Goal: Task Accomplishment & Management: Manage account settings

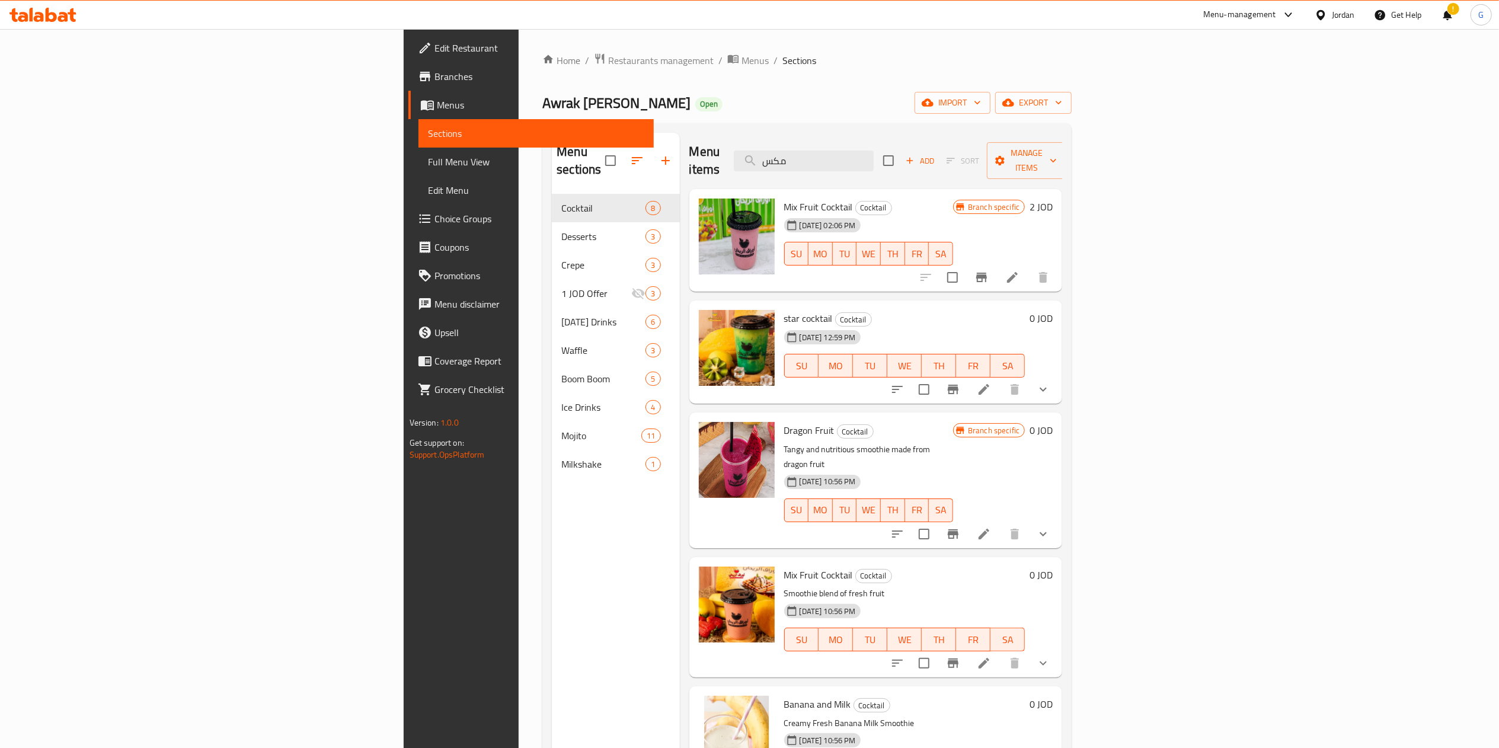
click at [48, 14] on icon at bounding box center [51, 15] width 11 height 14
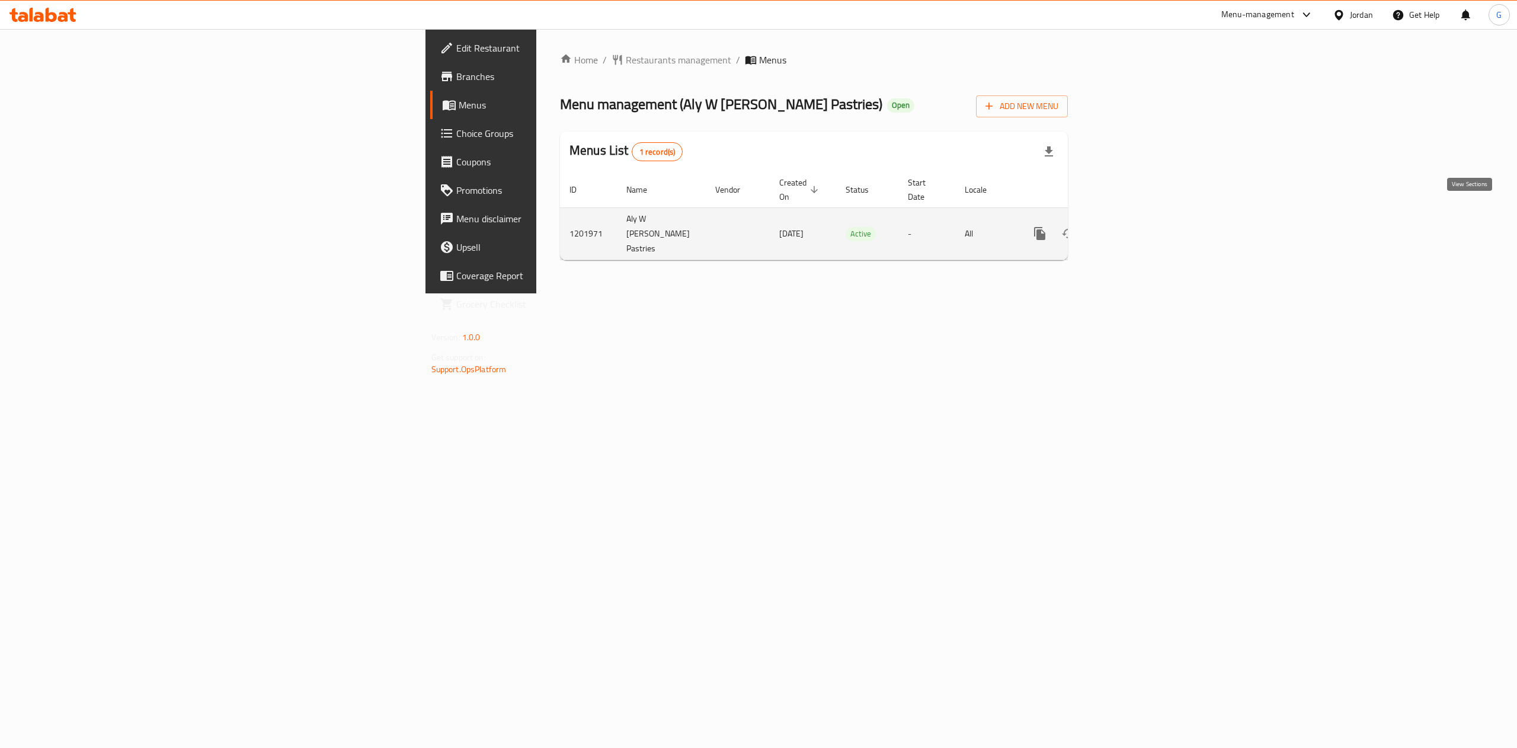
click at [1133, 226] on icon "enhanced table" at bounding box center [1125, 233] width 14 height 14
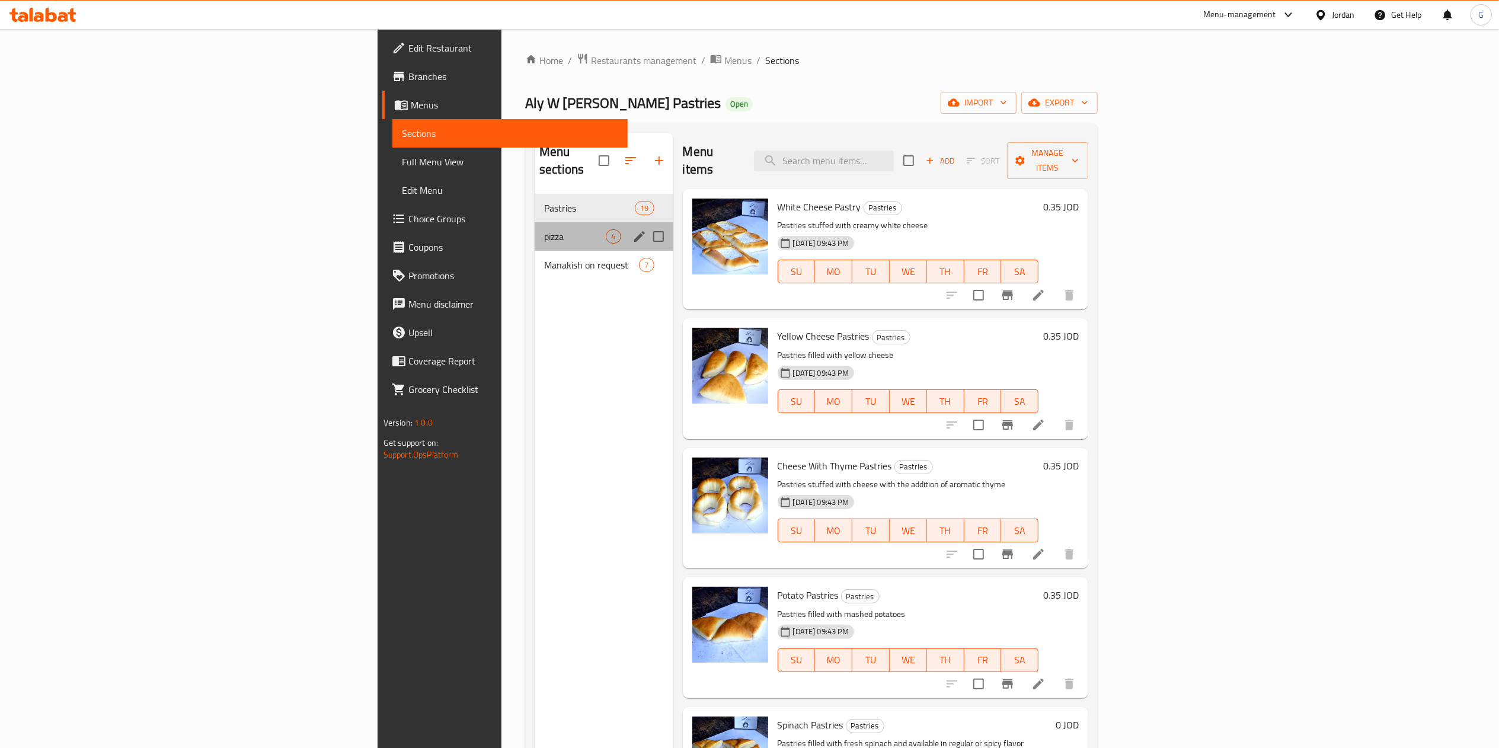
click at [535, 222] on div "pizza 4" at bounding box center [604, 236] width 139 height 28
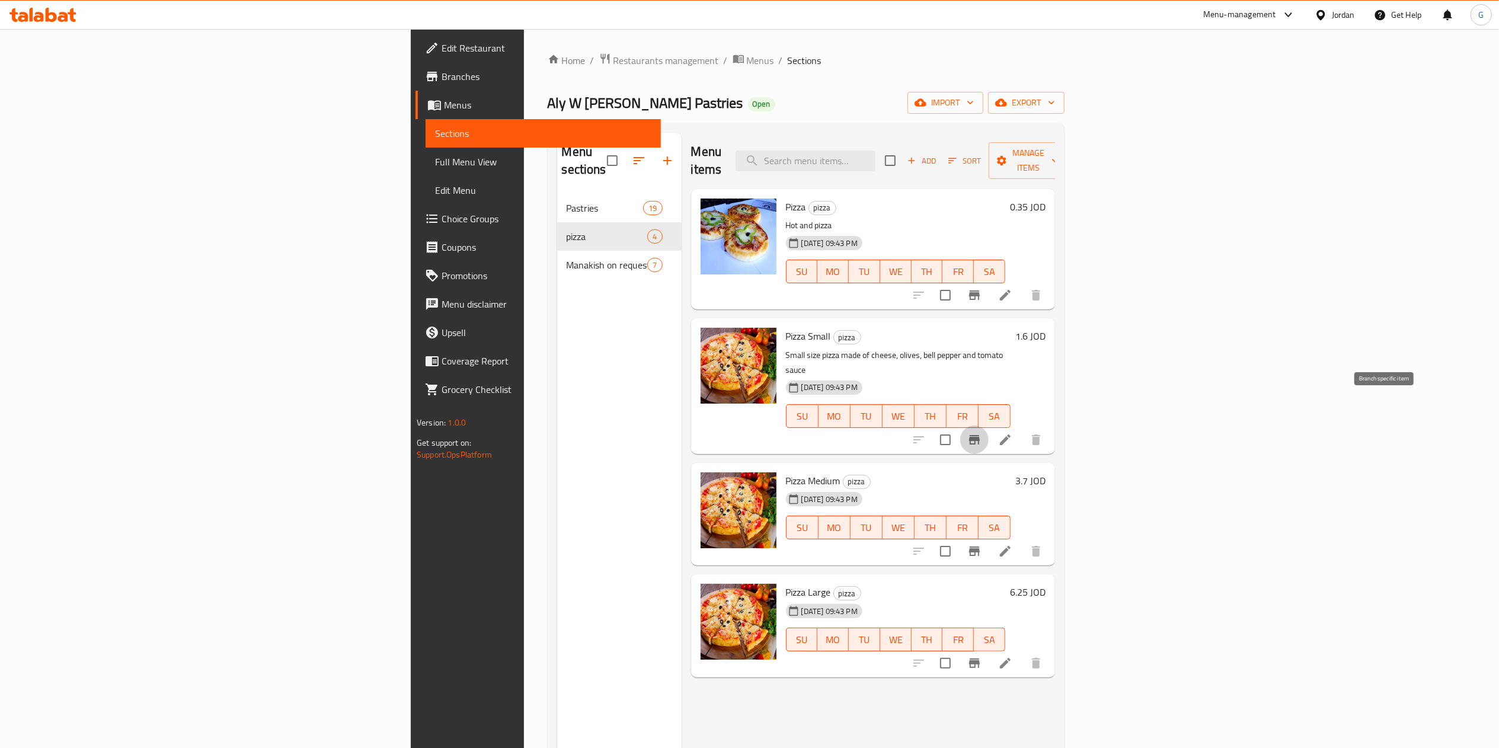
click at [989, 426] on button "Branch-specific-item" at bounding box center [974, 440] width 28 height 28
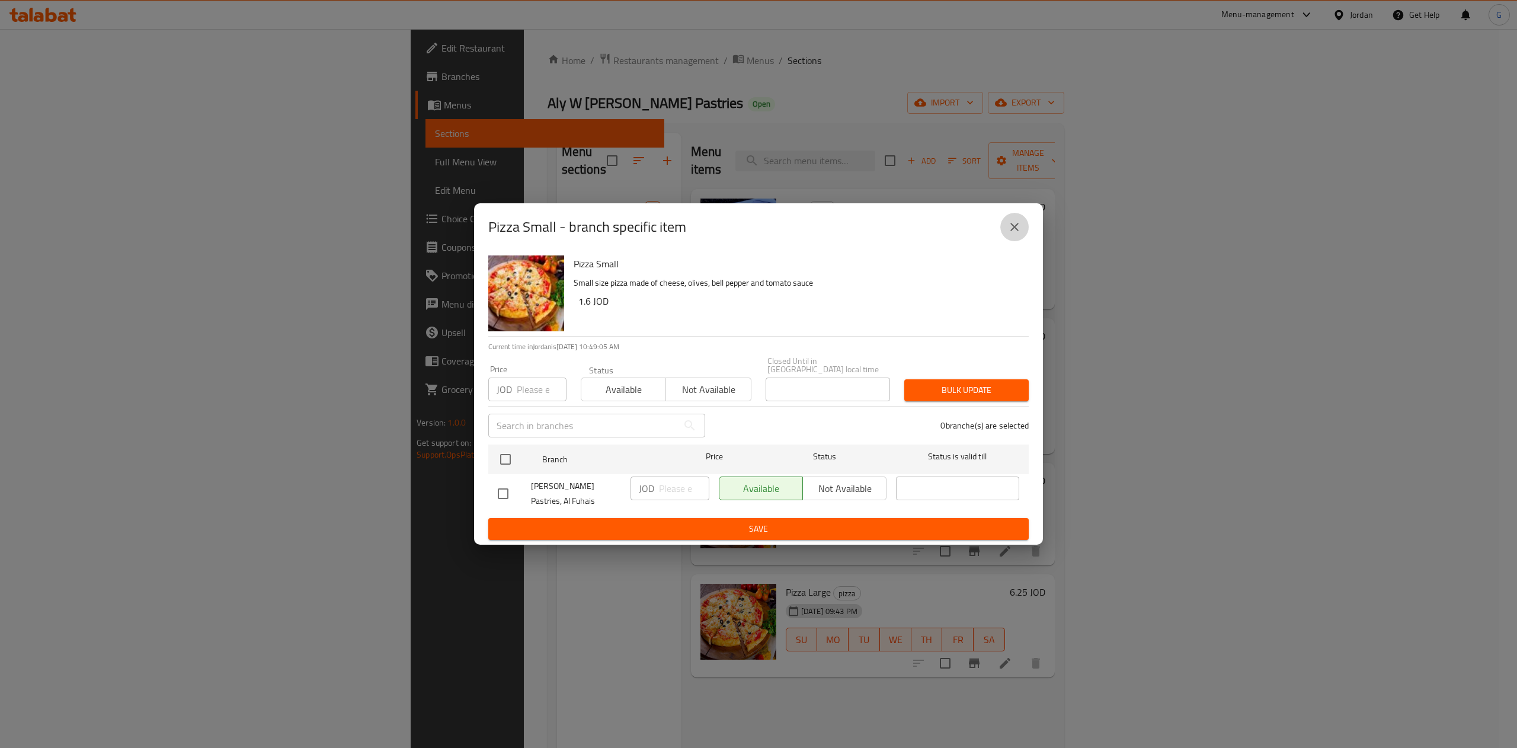
click at [1012, 234] on icon "close" at bounding box center [1015, 227] width 14 height 14
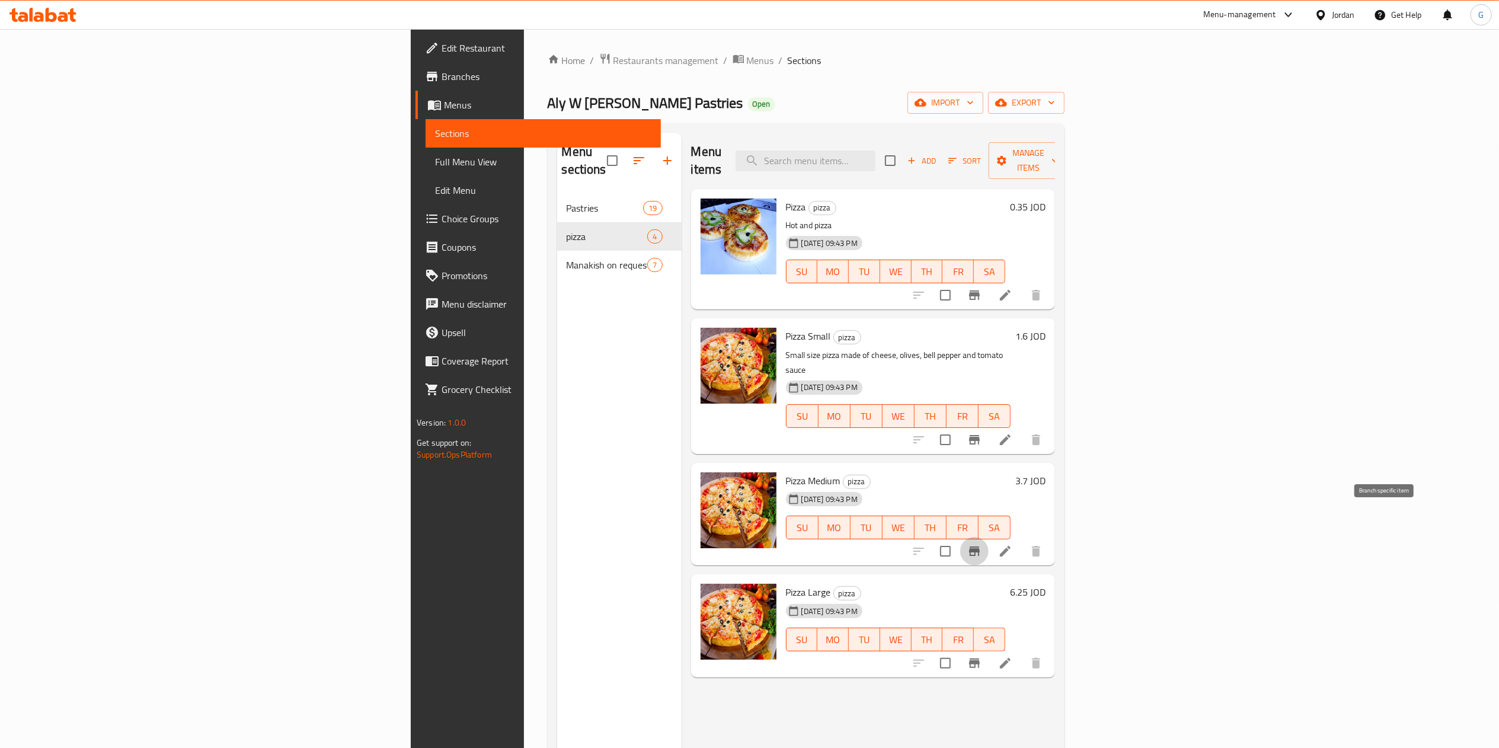
click at [980, 546] on icon "Branch-specific-item" at bounding box center [974, 550] width 11 height 9
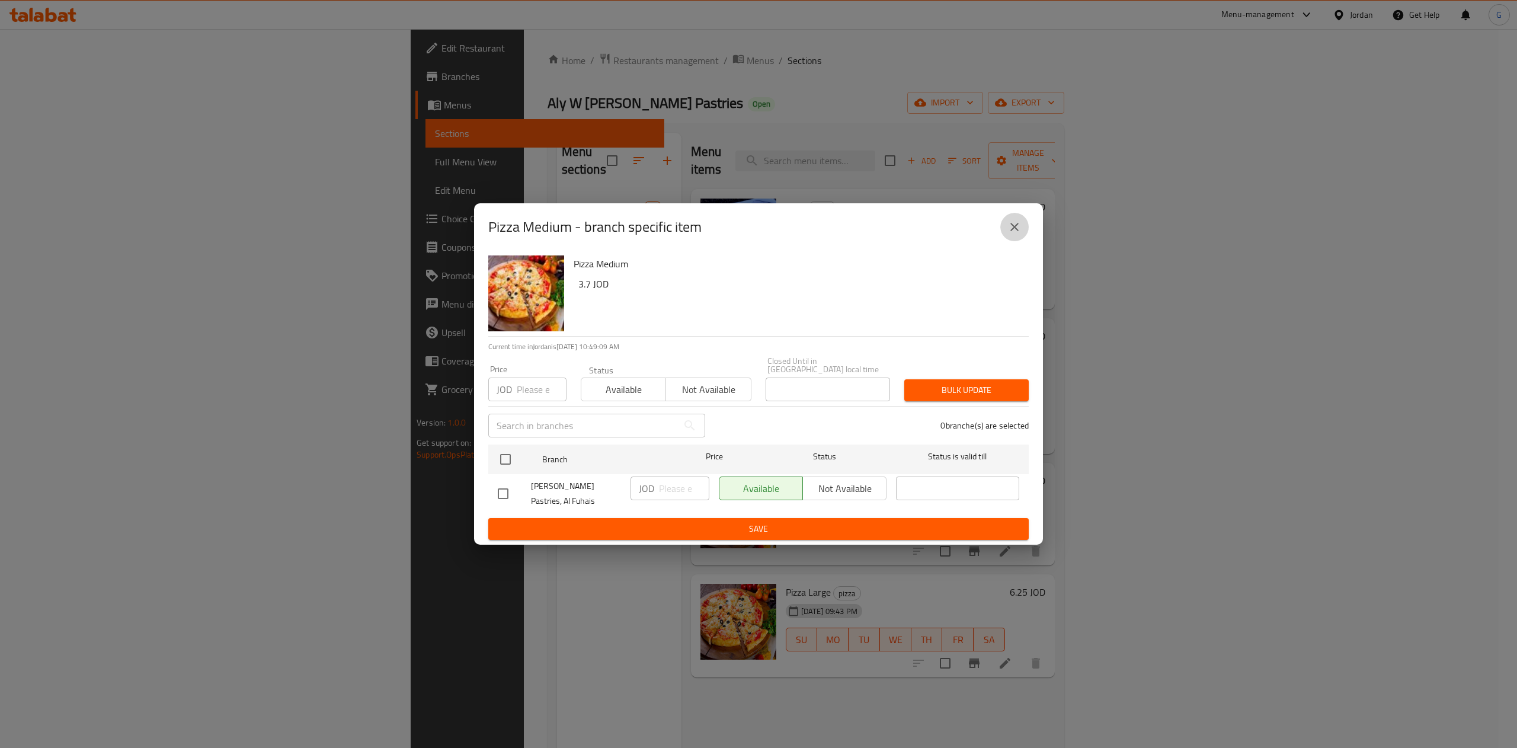
click at [1022, 229] on button "close" at bounding box center [1014, 227] width 28 height 28
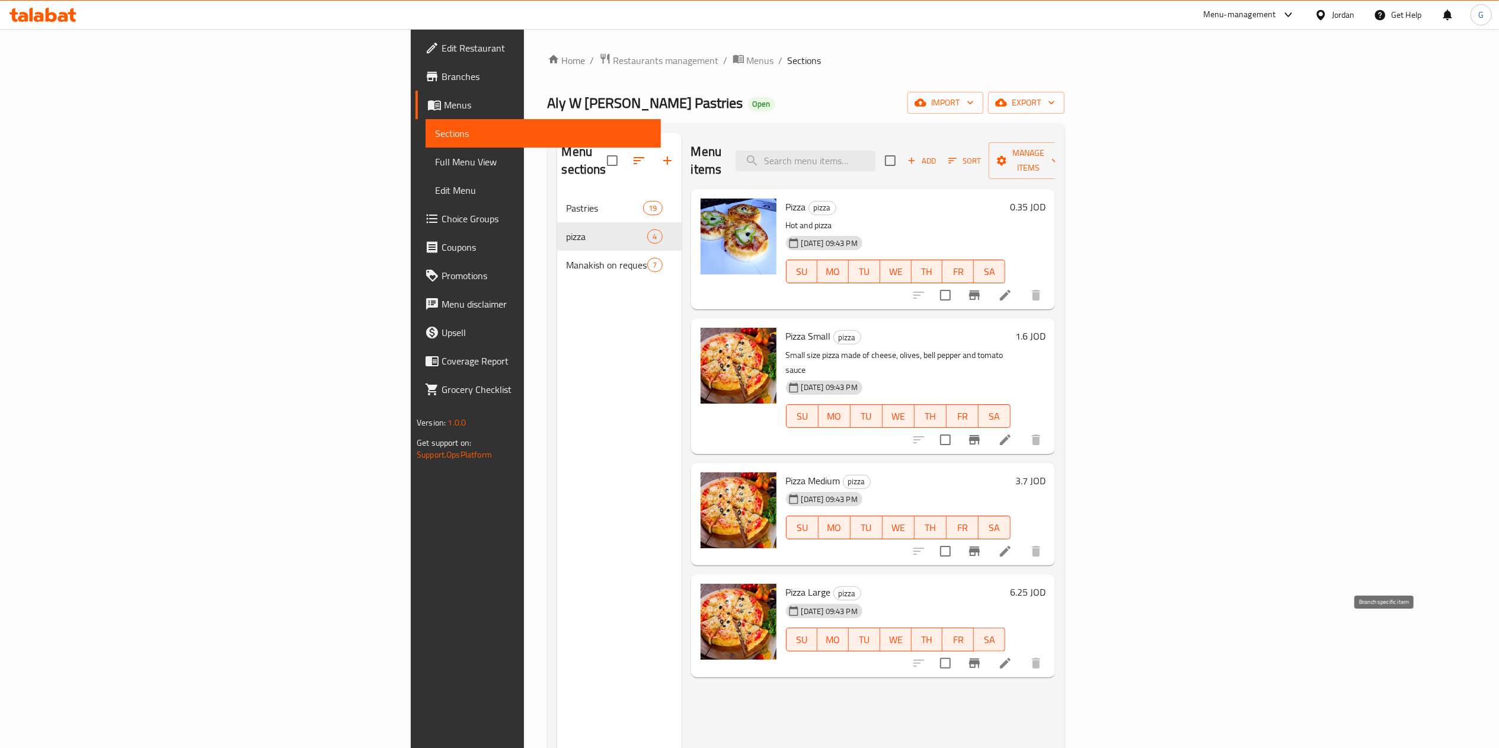
click at [981, 656] on icon "Branch-specific-item" at bounding box center [974, 663] width 14 height 14
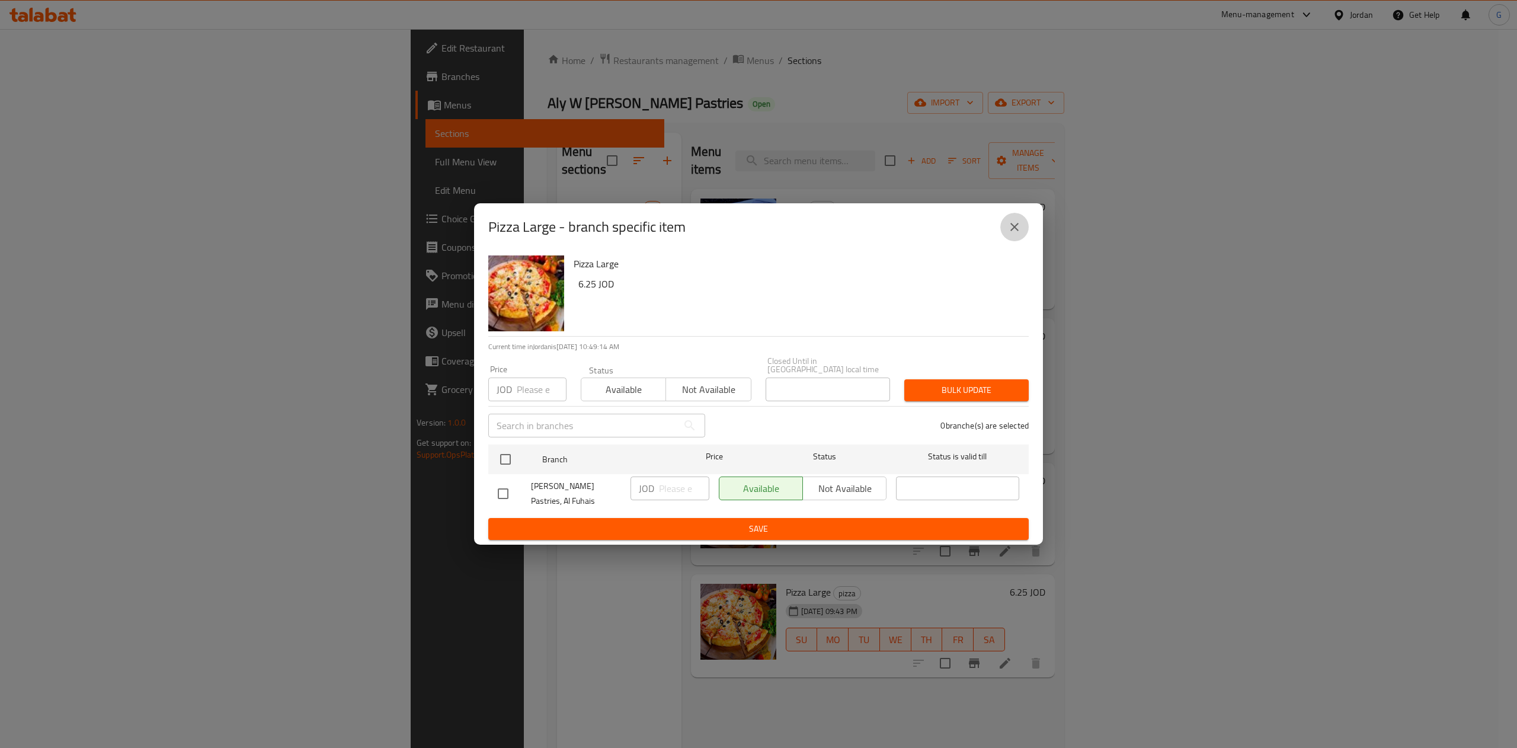
click at [1018, 229] on icon "close" at bounding box center [1015, 227] width 14 height 14
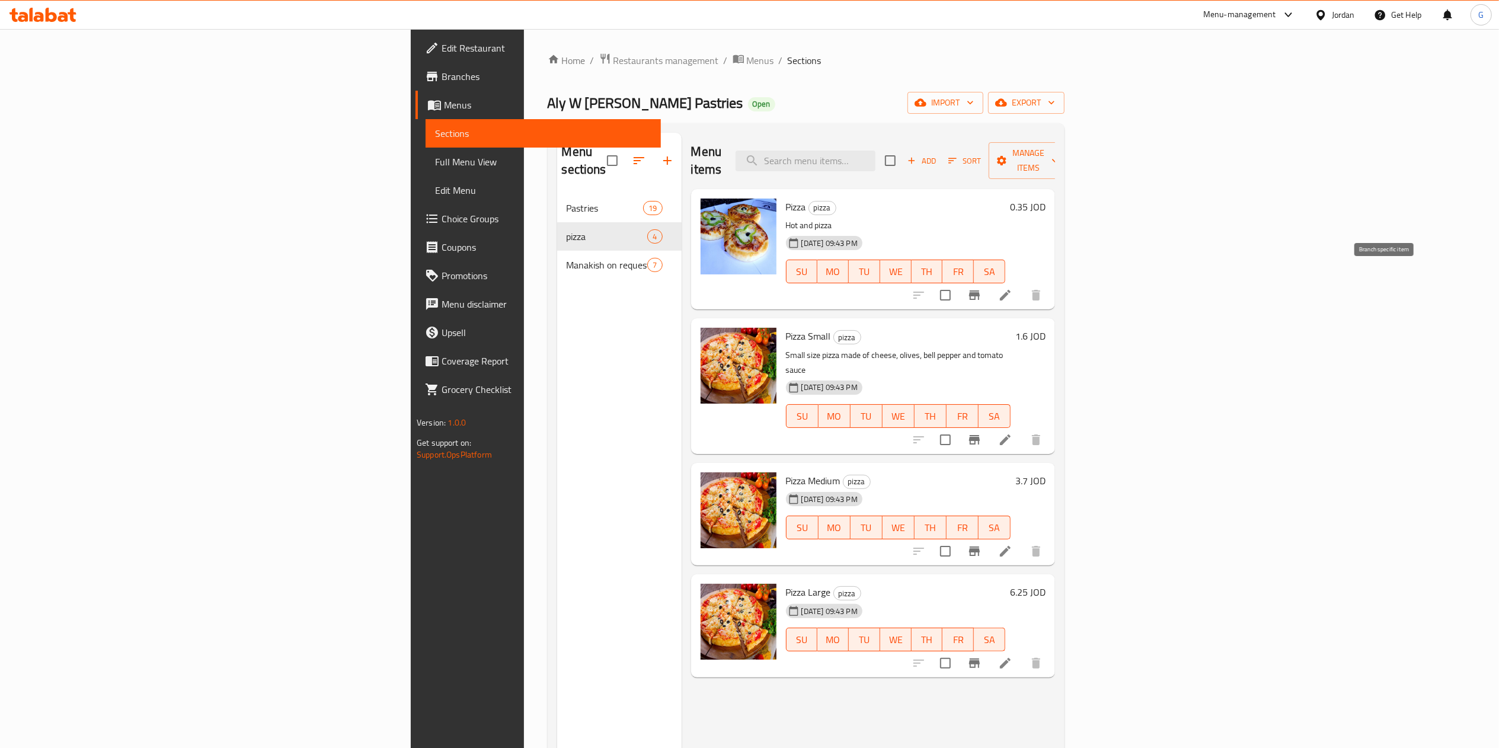
click at [989, 281] on button "Branch-specific-item" at bounding box center [974, 295] width 28 height 28
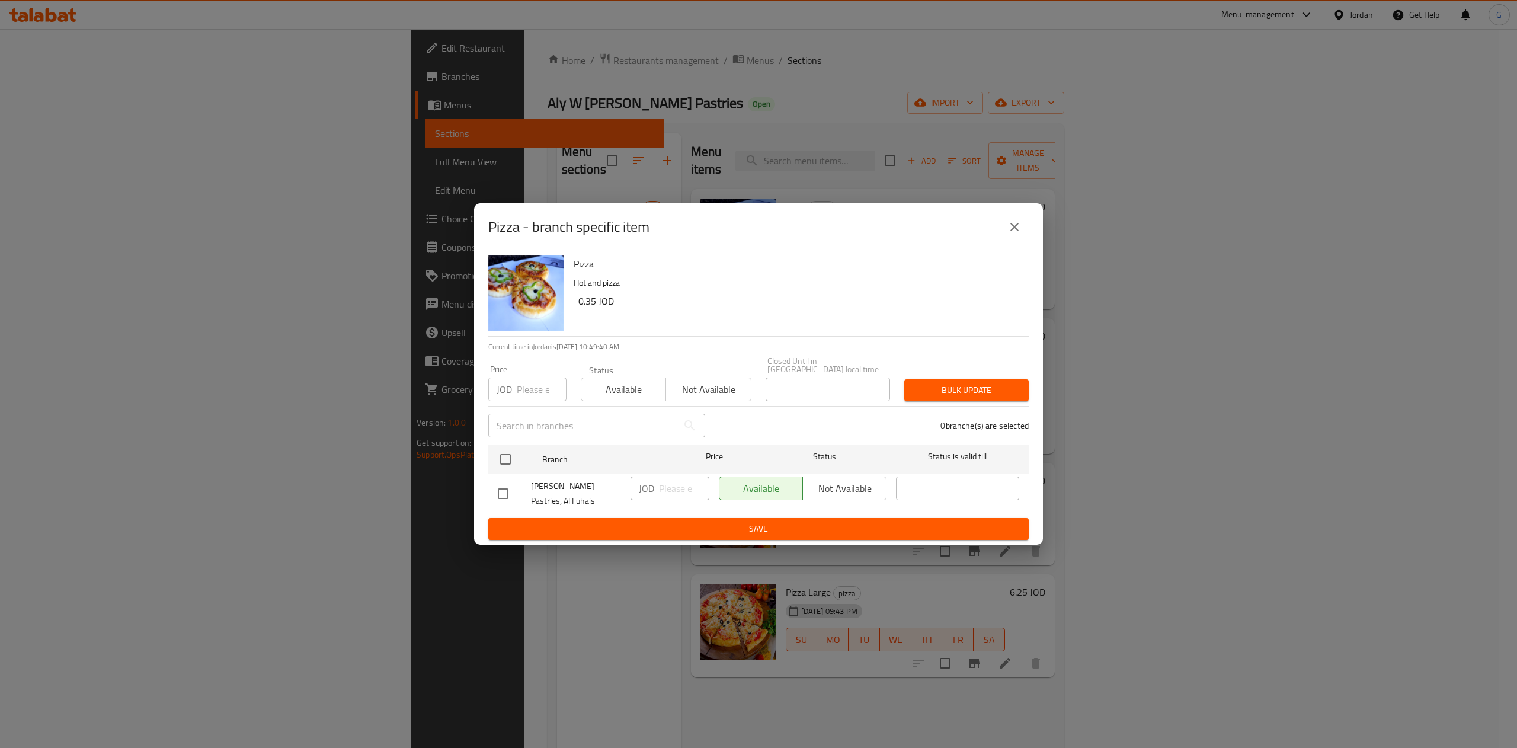
click at [1024, 235] on button "close" at bounding box center [1014, 227] width 28 height 28
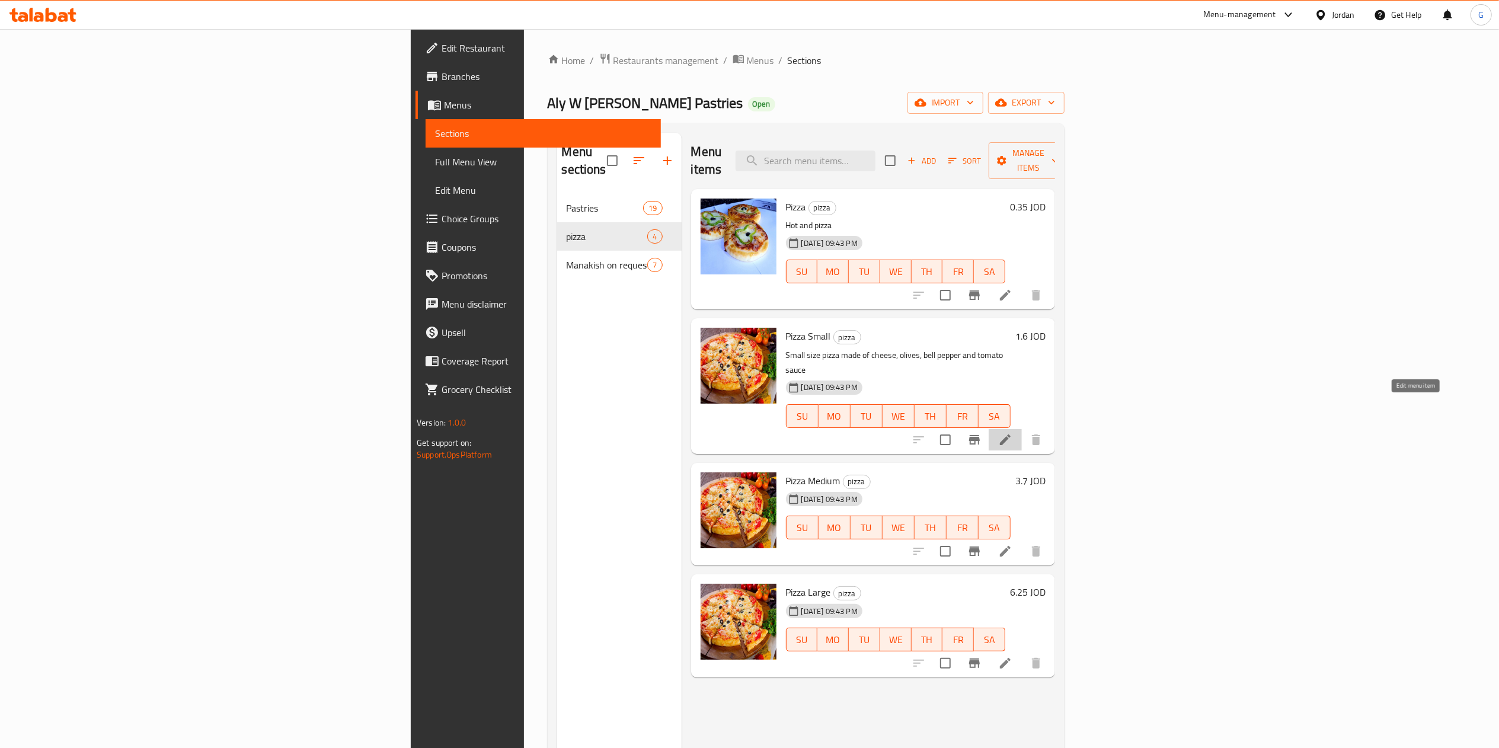
click at [1010, 434] on icon at bounding box center [1005, 439] width 11 height 11
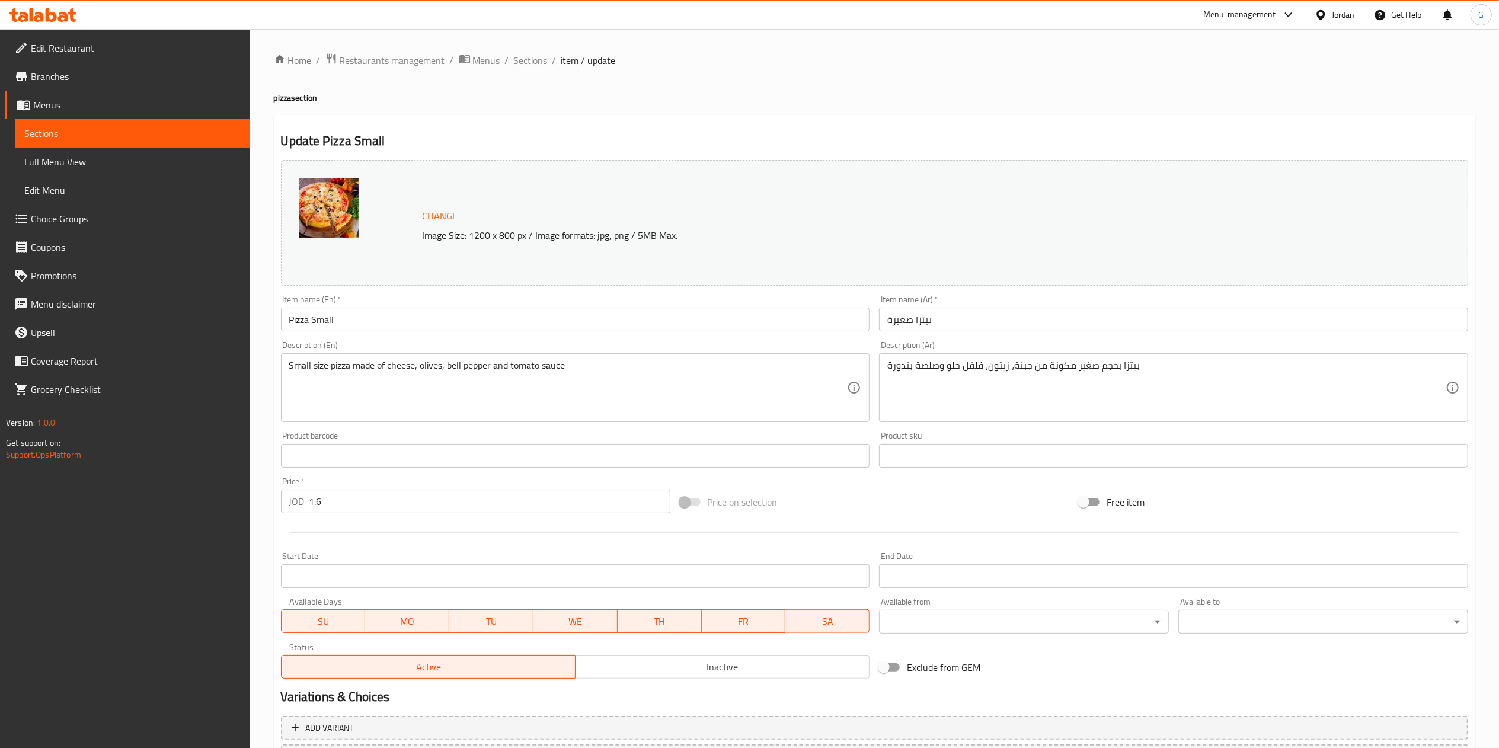
click at [531, 62] on span "Sections" at bounding box center [531, 60] width 34 height 14
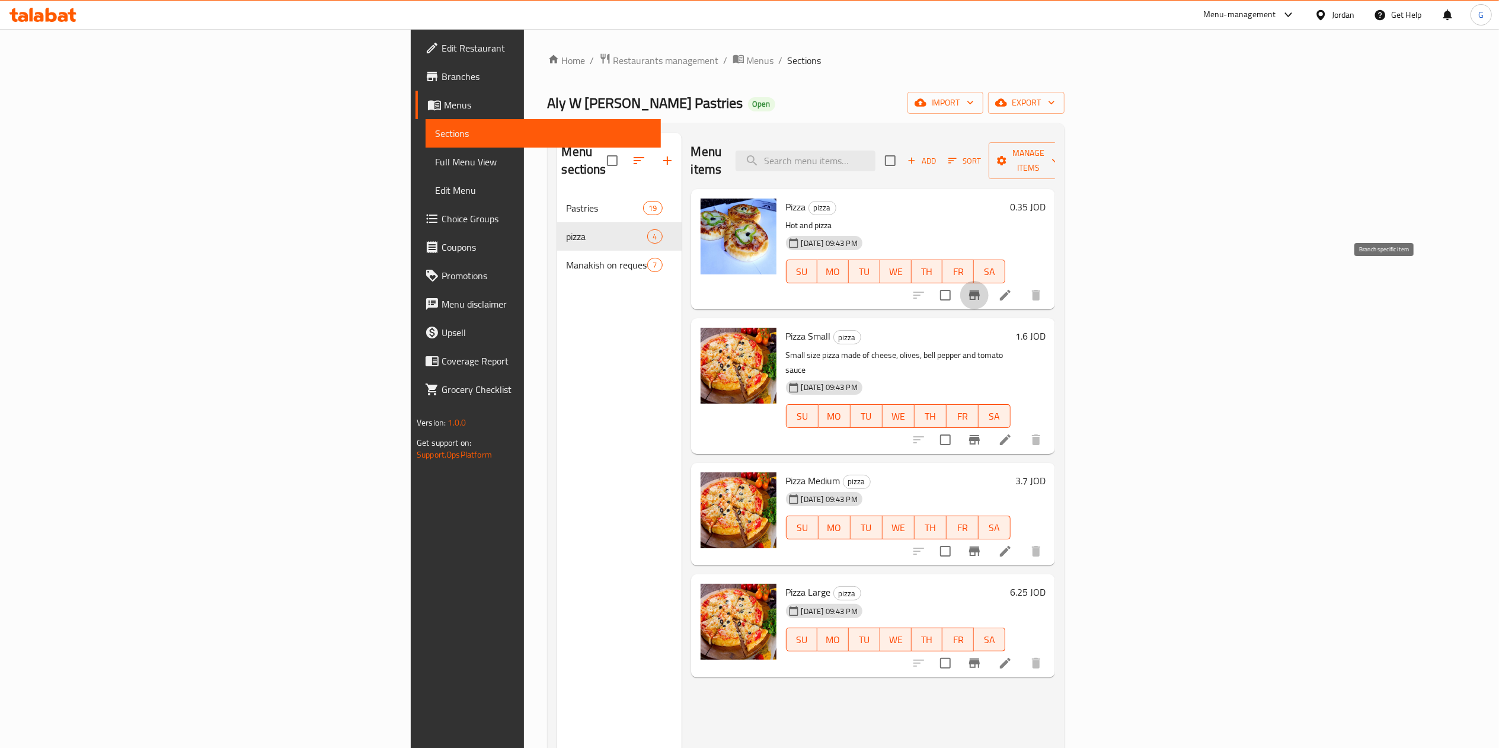
click at [981, 288] on icon "Branch-specific-item" at bounding box center [974, 295] width 14 height 14
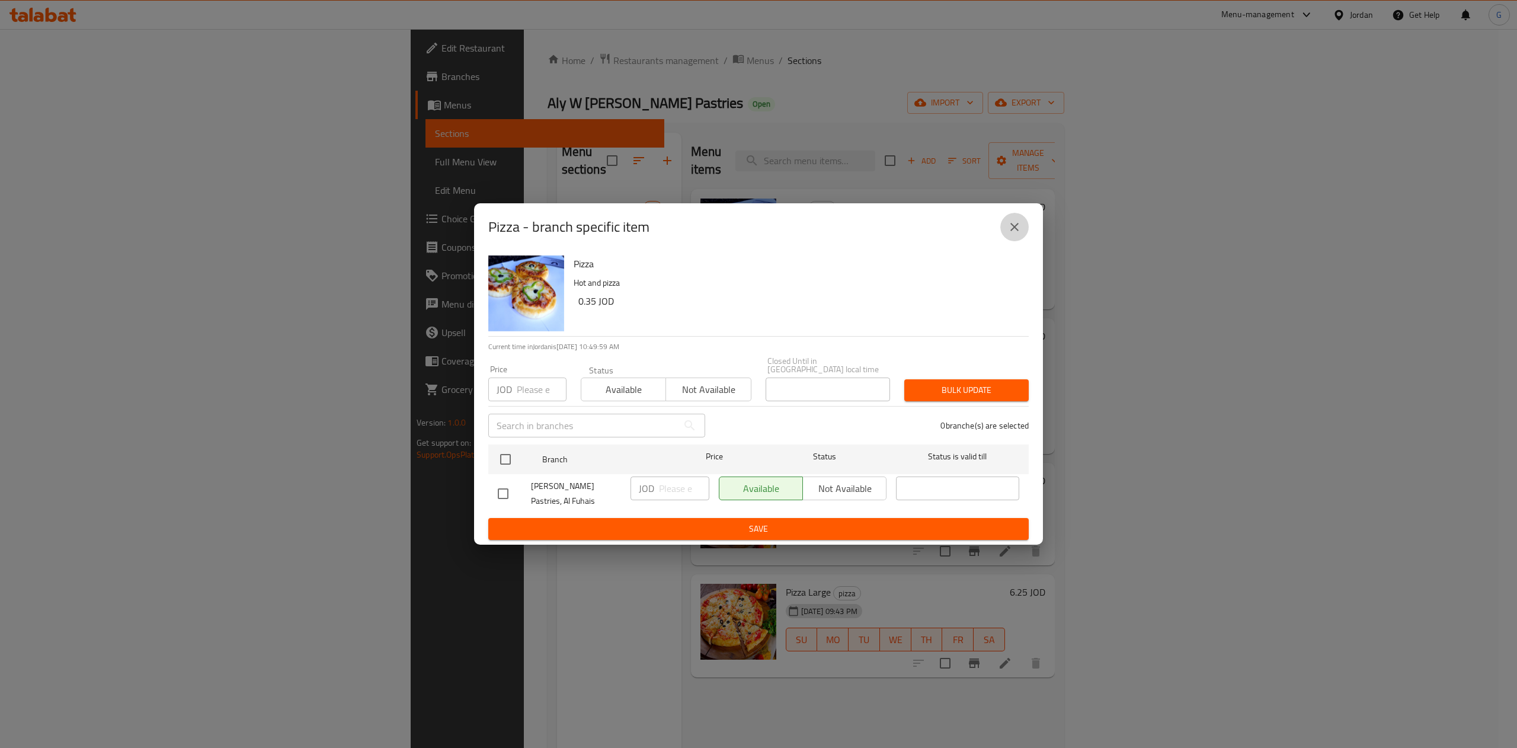
click at [1010, 234] on icon "close" at bounding box center [1015, 227] width 14 height 14
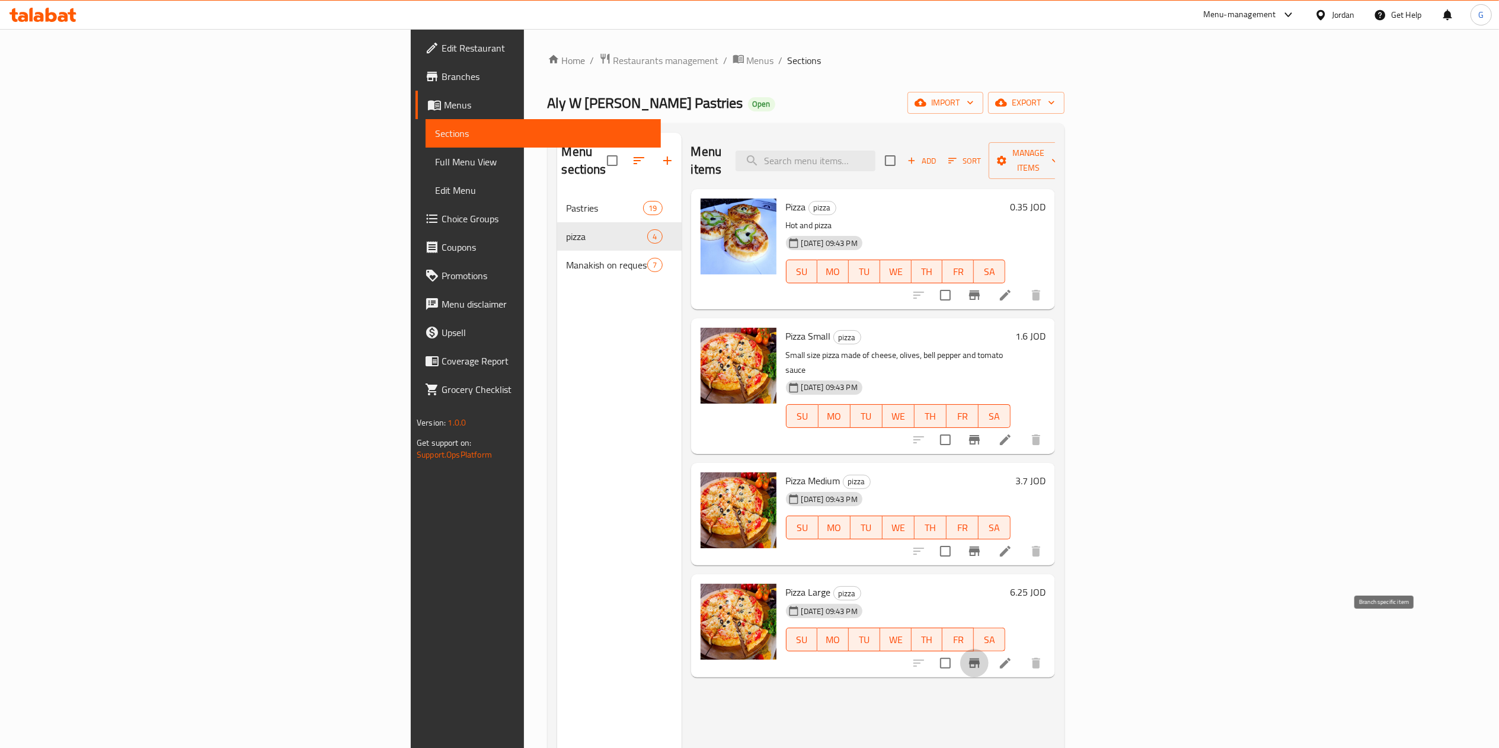
click at [981, 656] on icon "Branch-specific-item" at bounding box center [974, 663] width 14 height 14
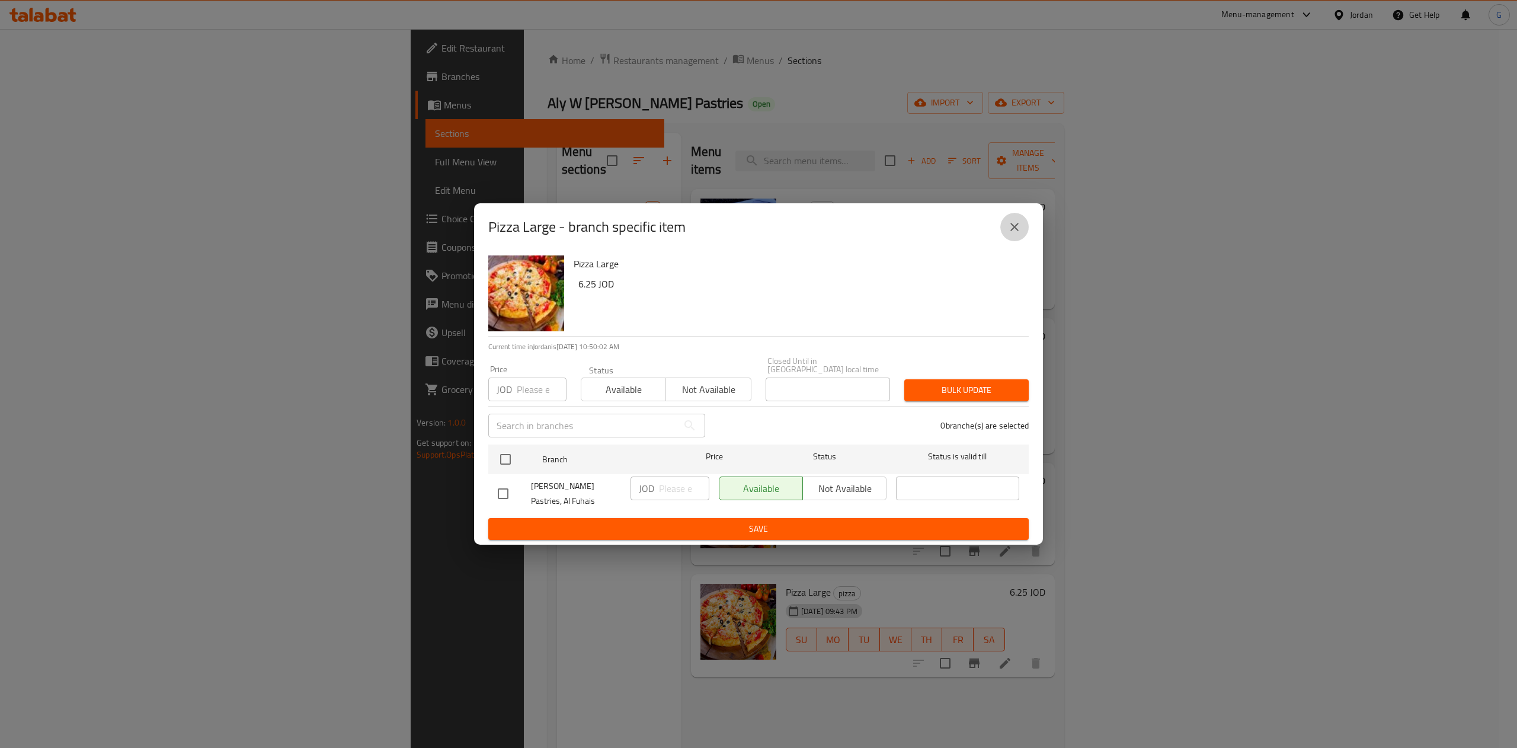
click at [1017, 232] on icon "close" at bounding box center [1015, 227] width 14 height 14
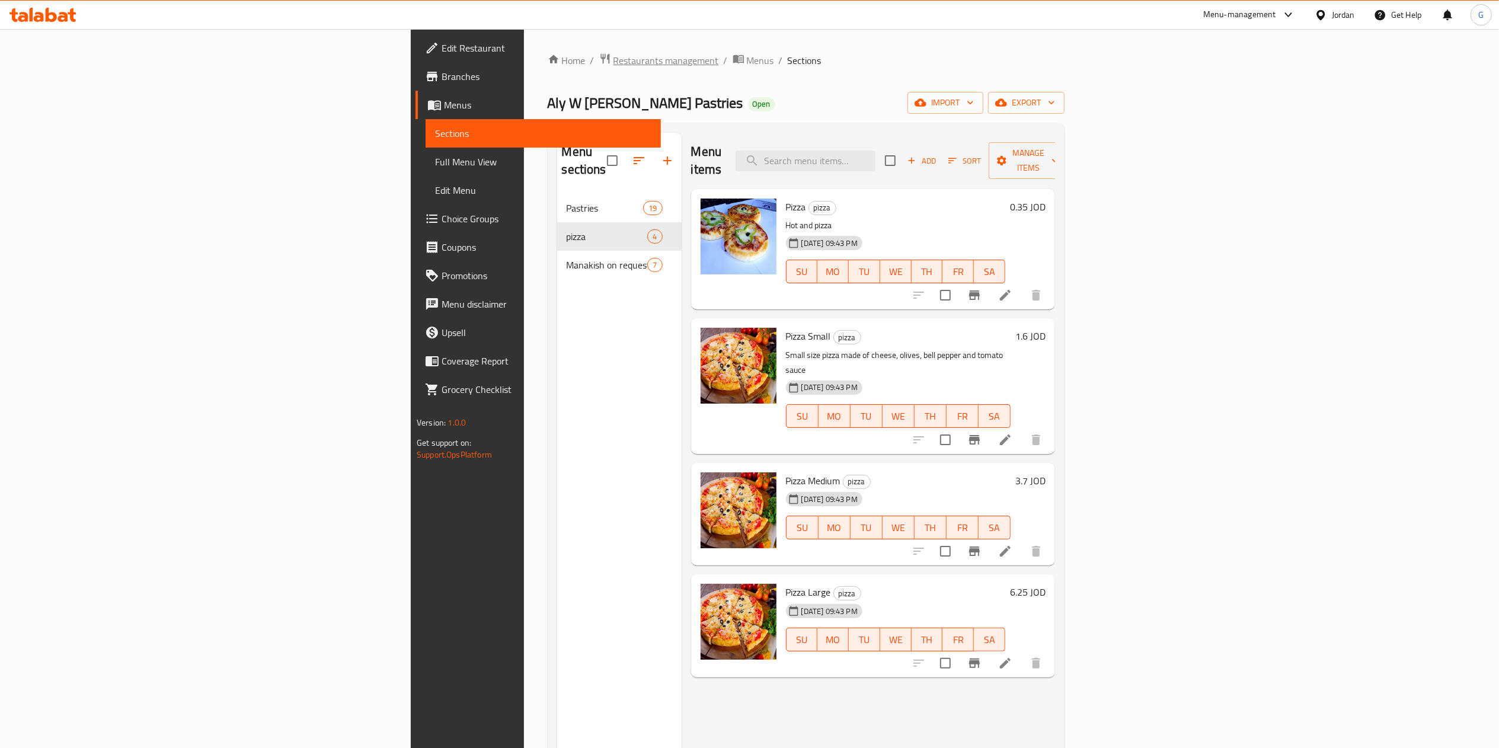
click at [613, 63] on span "Restaurants management" at bounding box center [665, 60] width 105 height 14
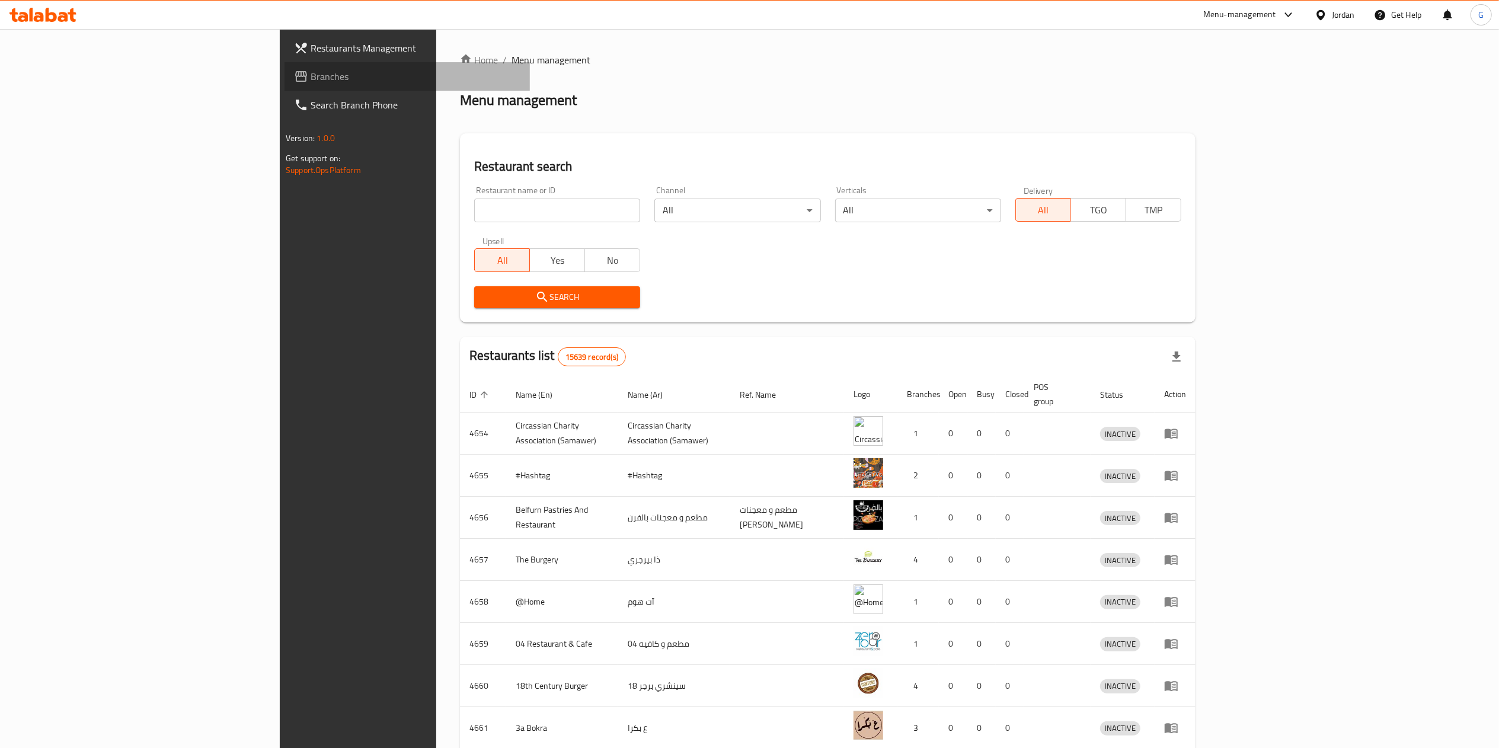
click at [311, 75] on span "Branches" at bounding box center [416, 76] width 210 height 14
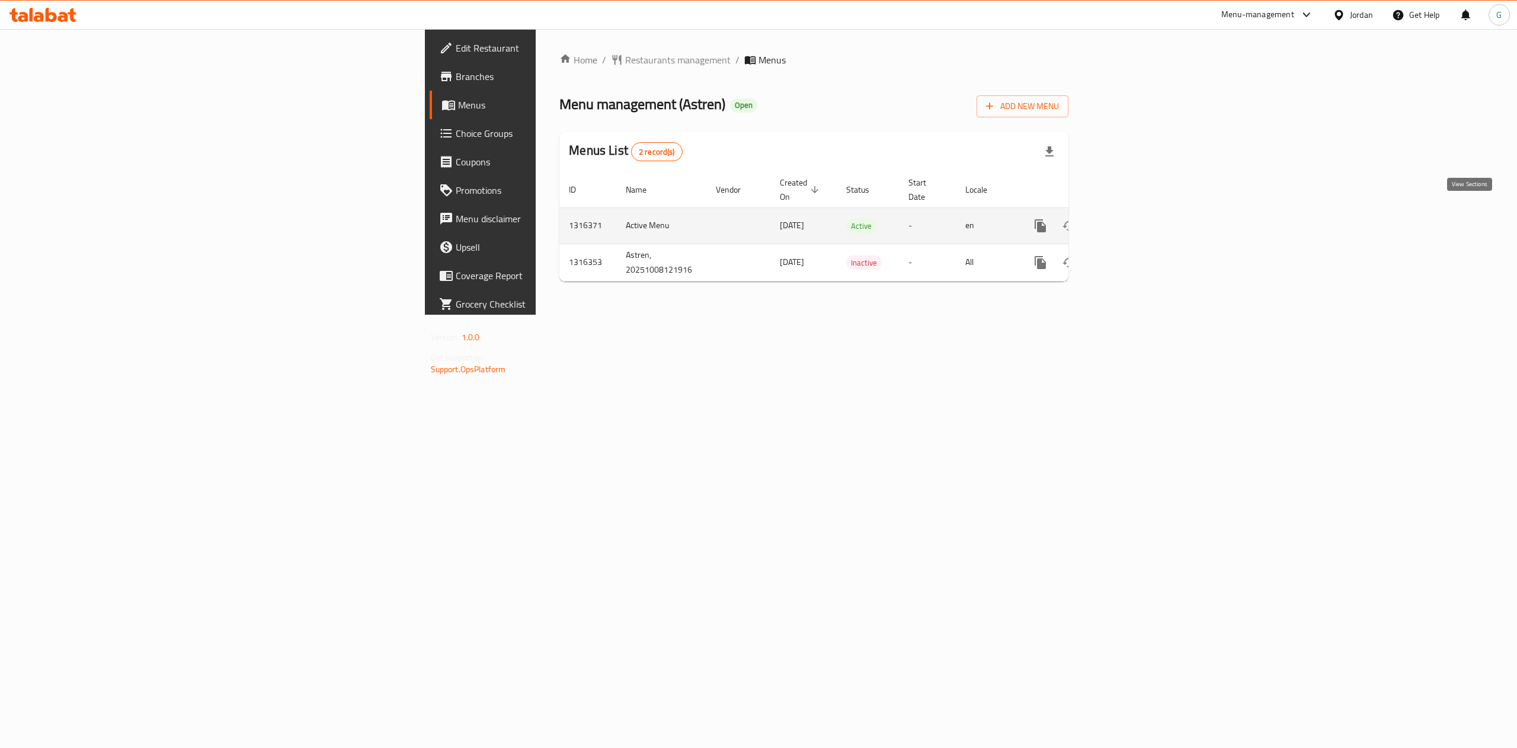
click at [1133, 219] on icon "enhanced table" at bounding box center [1126, 226] width 14 height 14
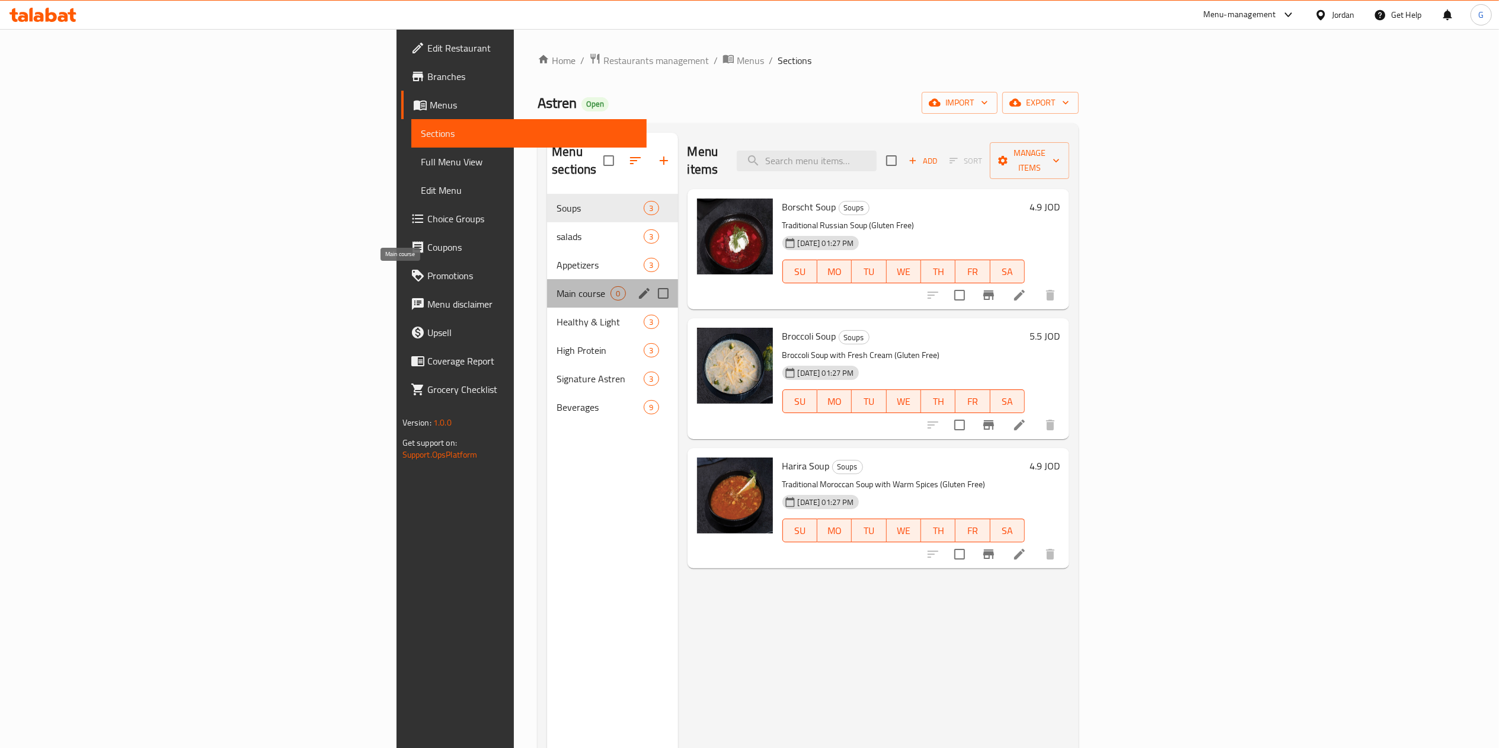
click at [557, 286] on span "Main course" at bounding box center [584, 293] width 54 height 14
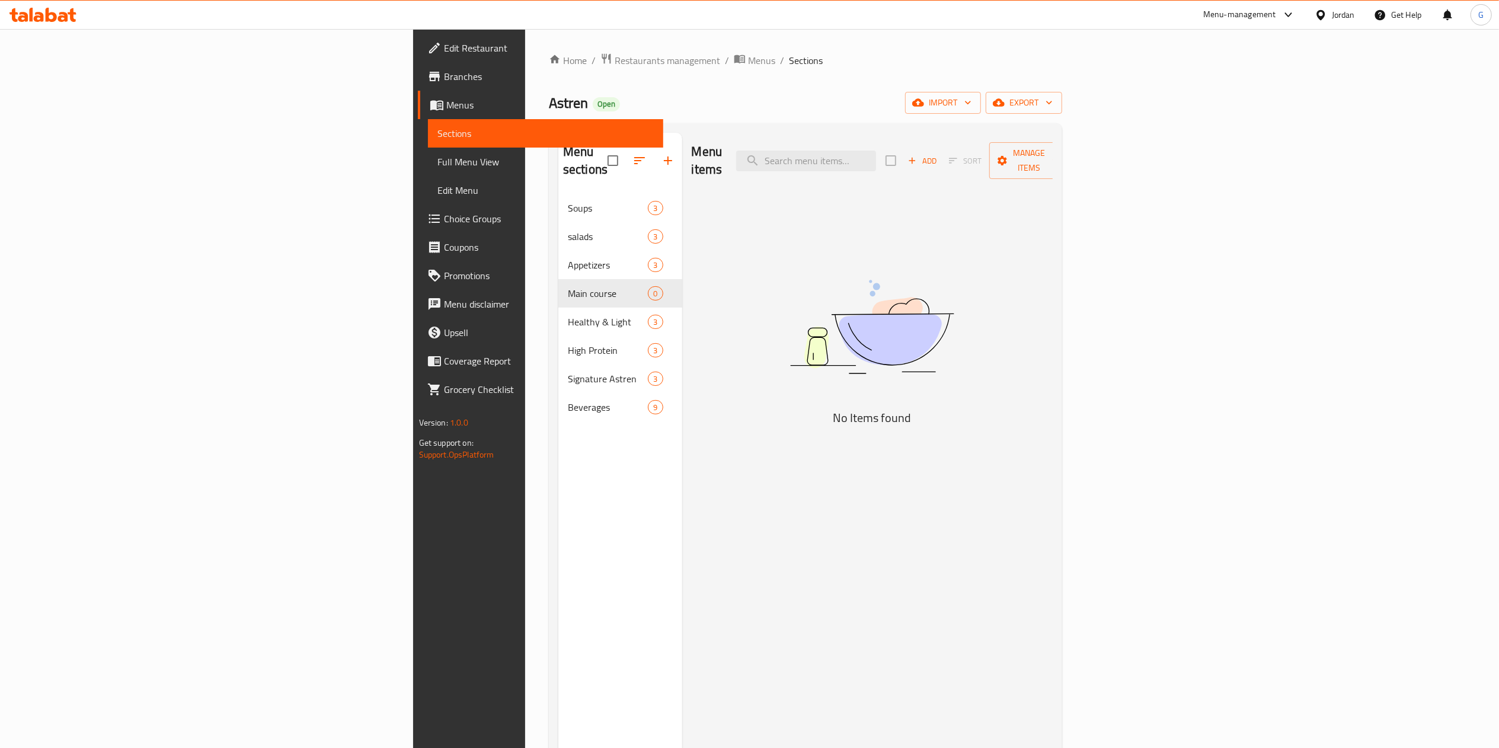
click at [36, 27] on div "Menu-management Jordan Get Help G" at bounding box center [749, 15] width 1499 height 28
click at [615, 66] on span "Restaurants management" at bounding box center [667, 60] width 105 height 14
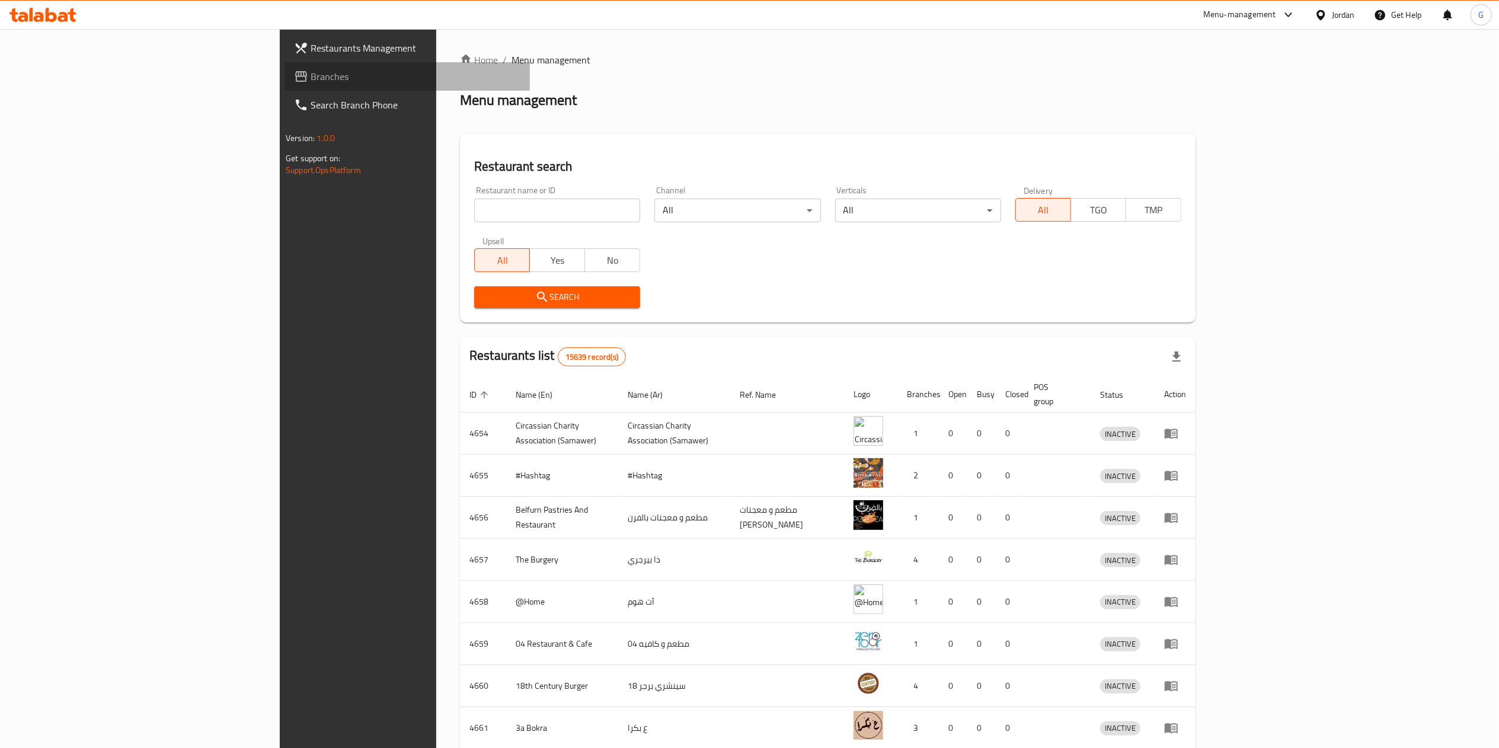
click at [311, 81] on span "Branches" at bounding box center [416, 76] width 210 height 14
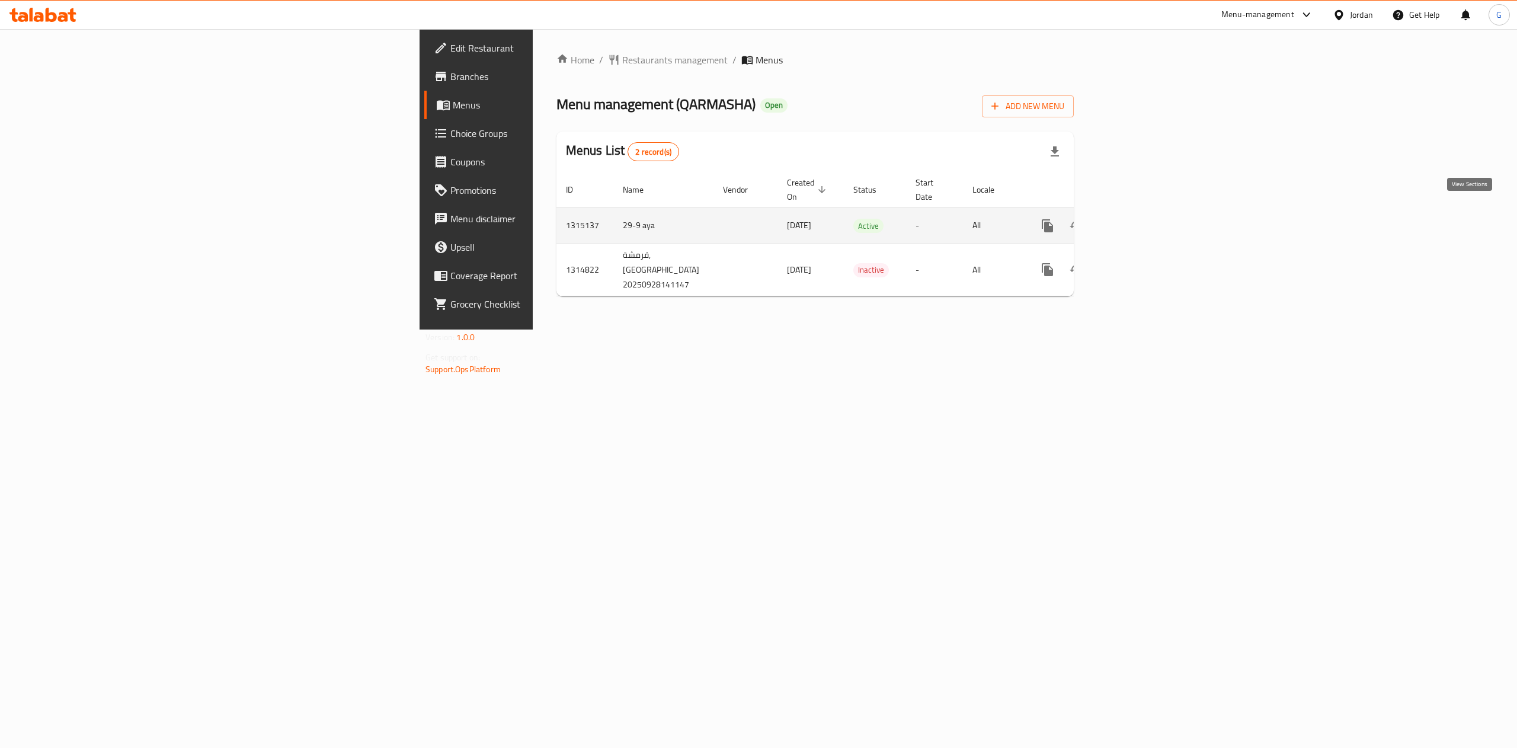
click at [1140, 219] on icon "enhanced table" at bounding box center [1133, 226] width 14 height 14
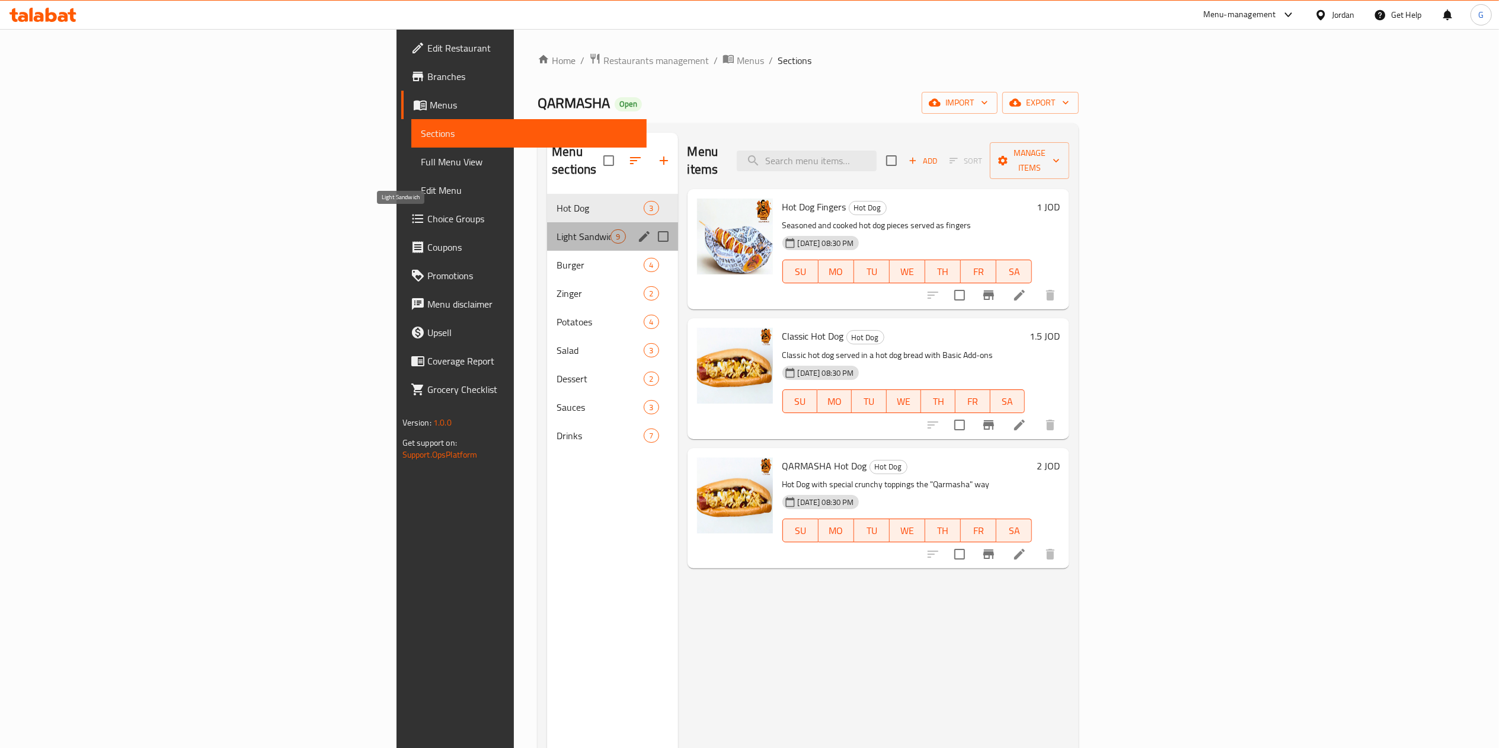
click at [557, 229] on span "Light Sandwich" at bounding box center [584, 236] width 54 height 14
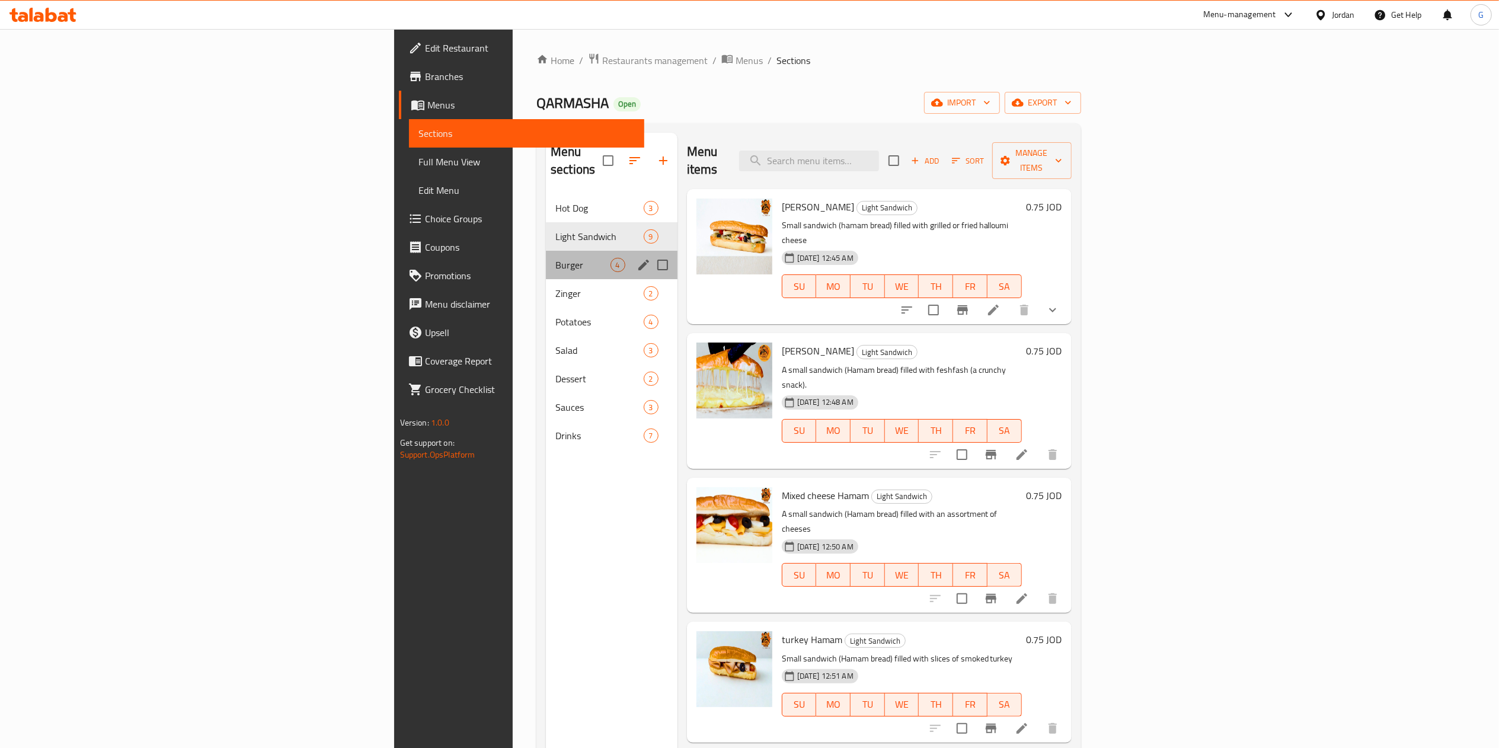
click at [546, 258] on div "Burger 4" at bounding box center [612, 265] width 132 height 28
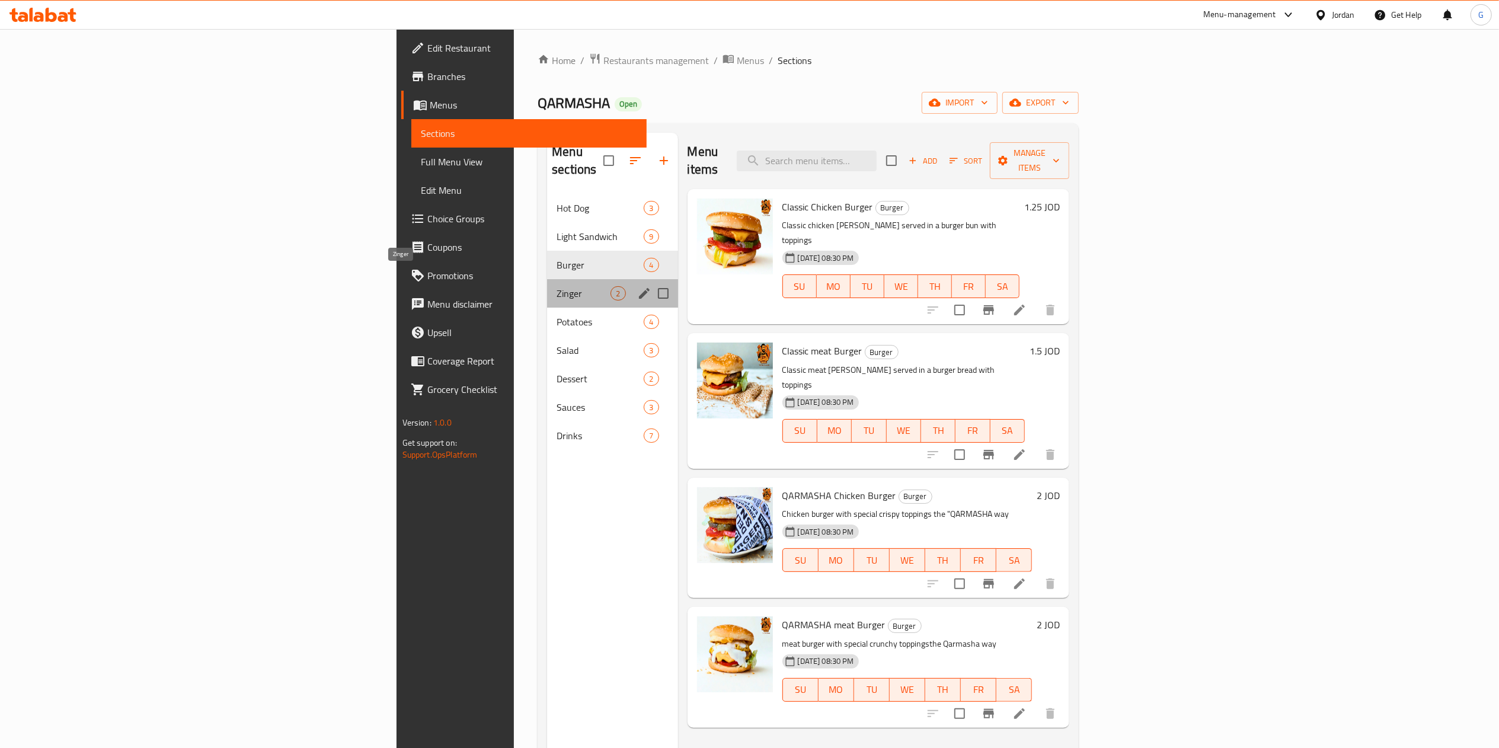
click at [557, 286] on span "Zinger" at bounding box center [584, 293] width 54 height 14
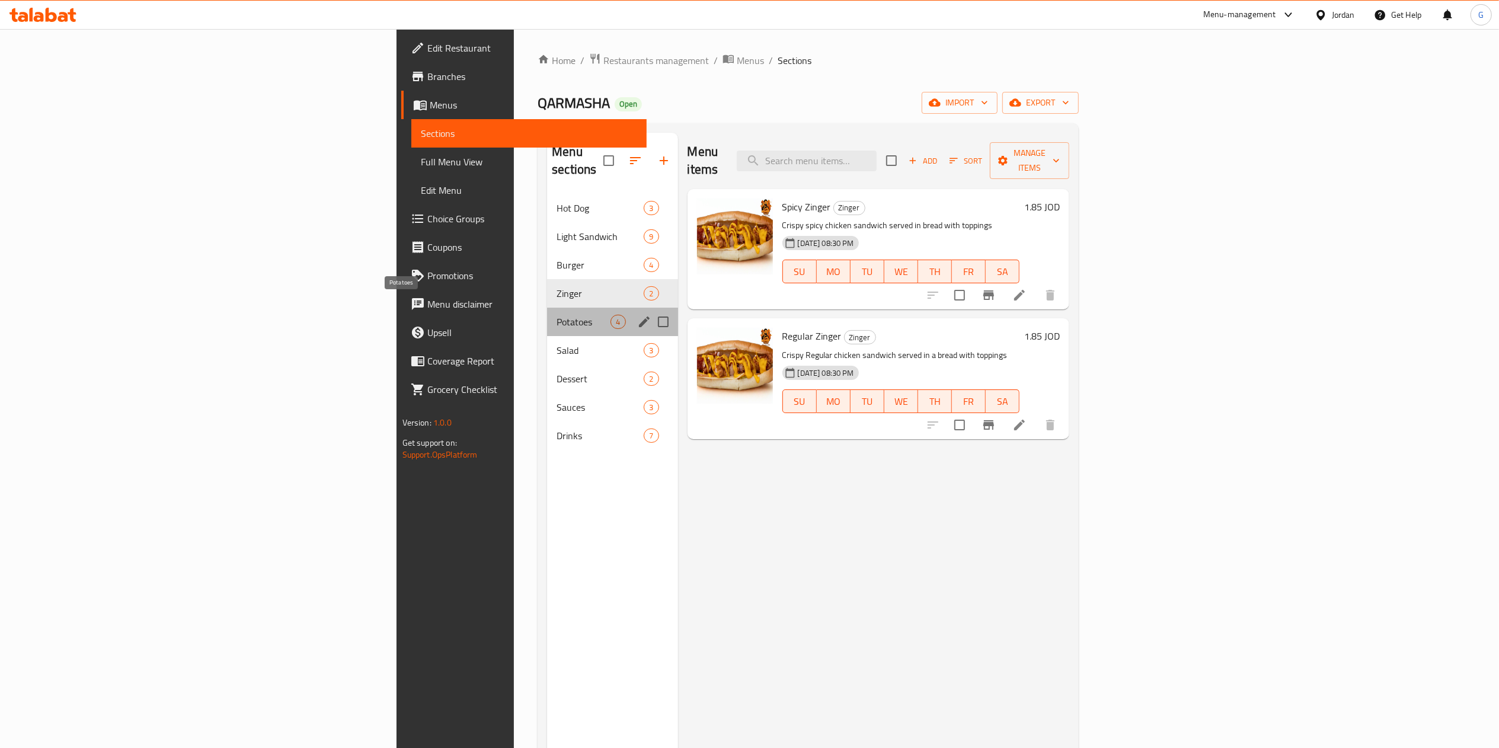
click at [557, 315] on span "Potatoes" at bounding box center [584, 322] width 54 height 14
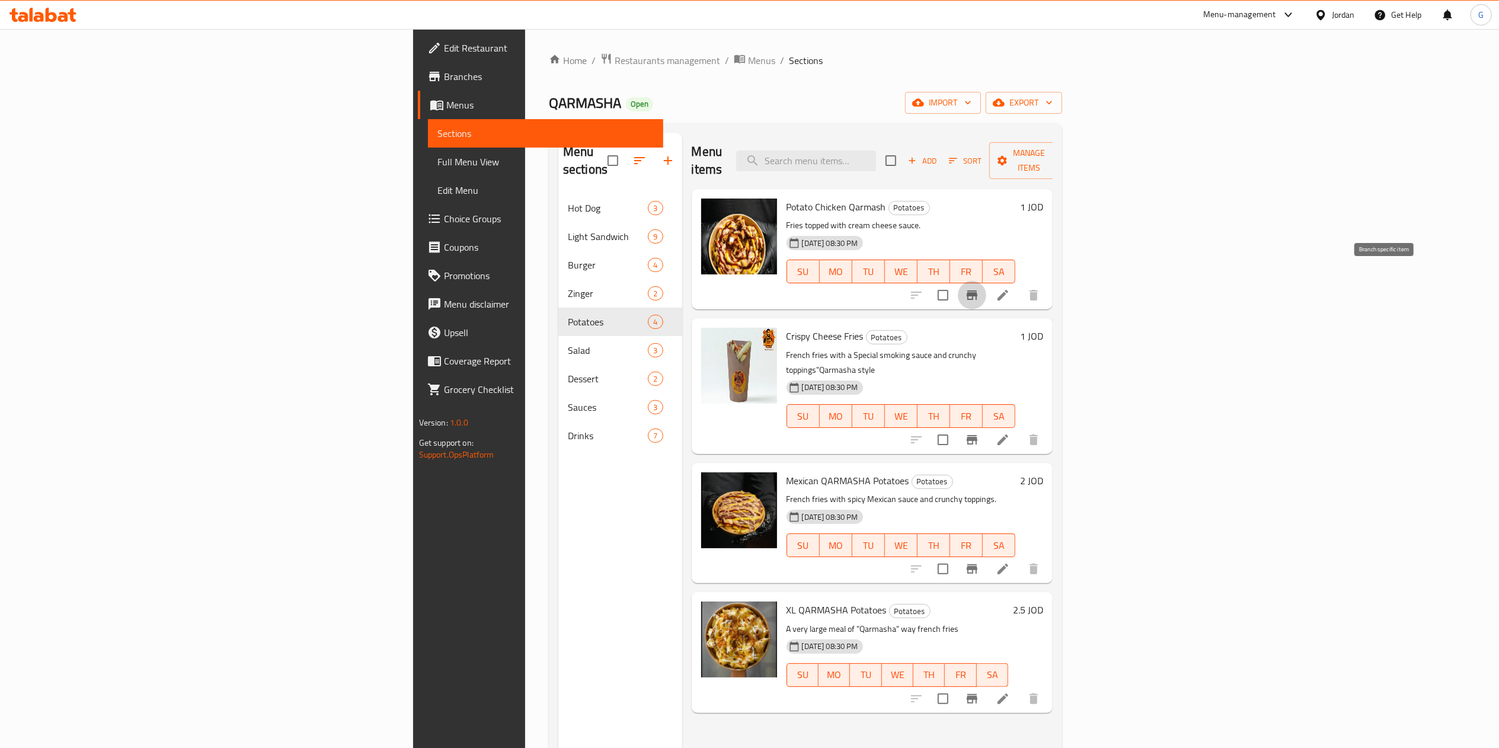
click at [979, 288] on icon "Branch-specific-item" at bounding box center [972, 295] width 14 height 14
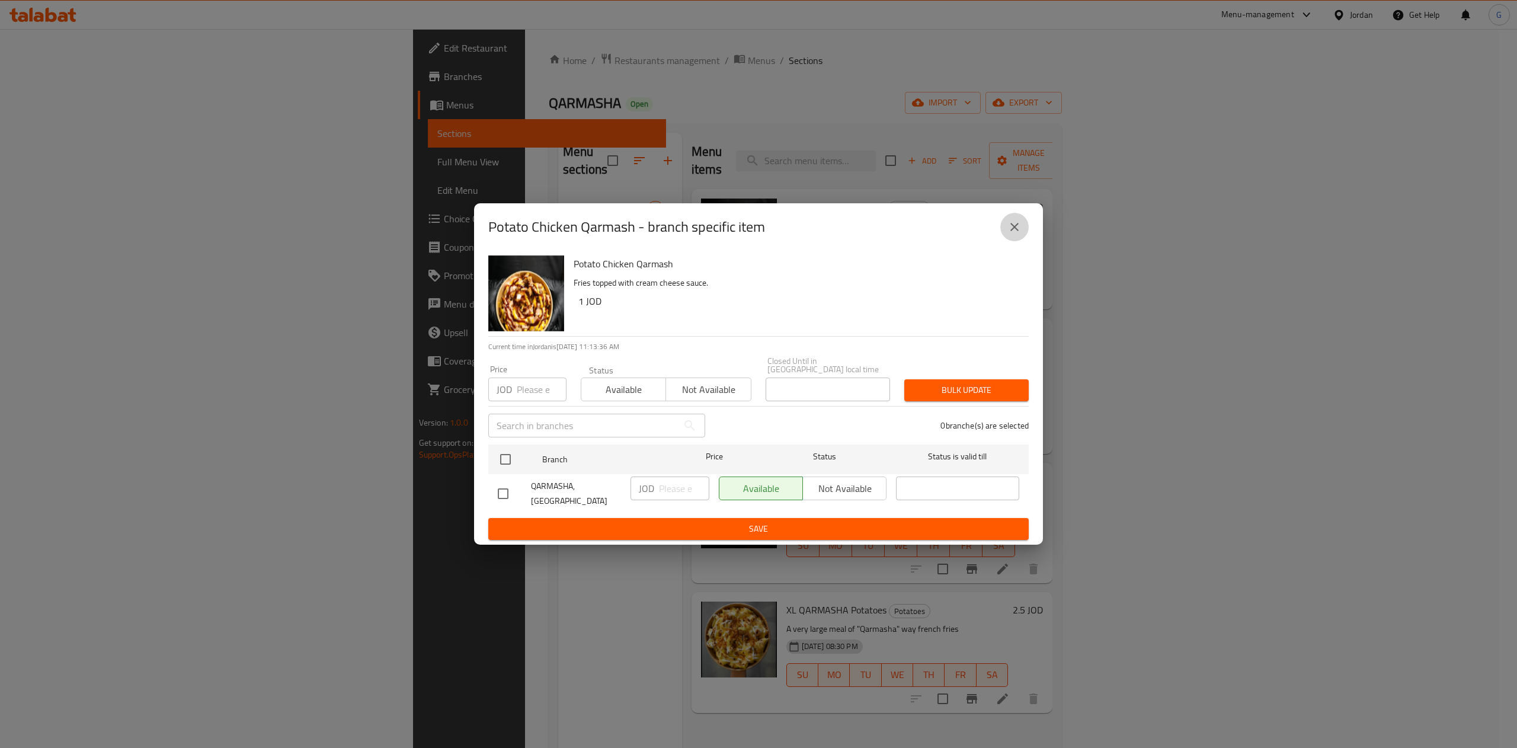
click at [1018, 234] on icon "close" at bounding box center [1015, 227] width 14 height 14
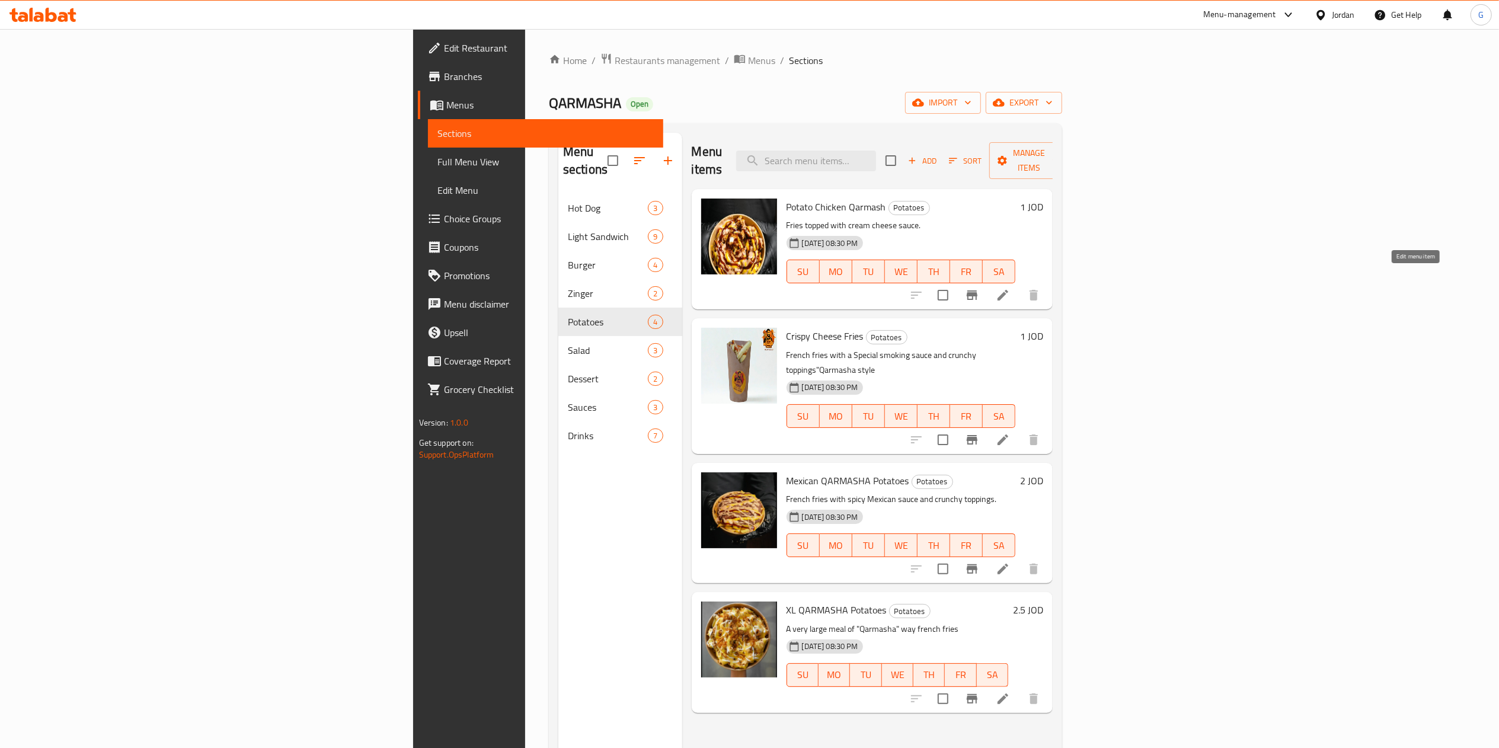
click at [1010, 288] on icon at bounding box center [1003, 295] width 14 height 14
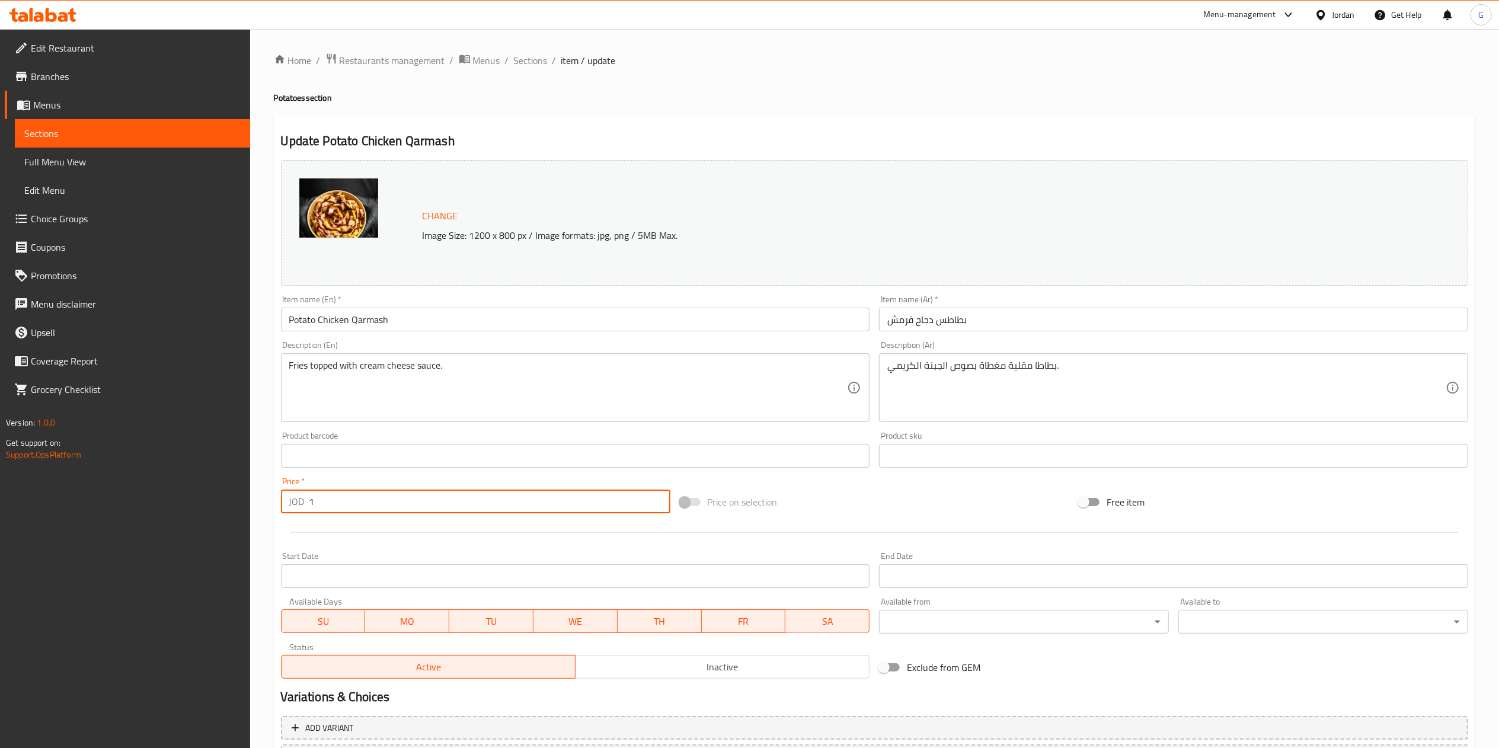
click at [365, 503] on input "1" at bounding box center [489, 502] width 361 height 24
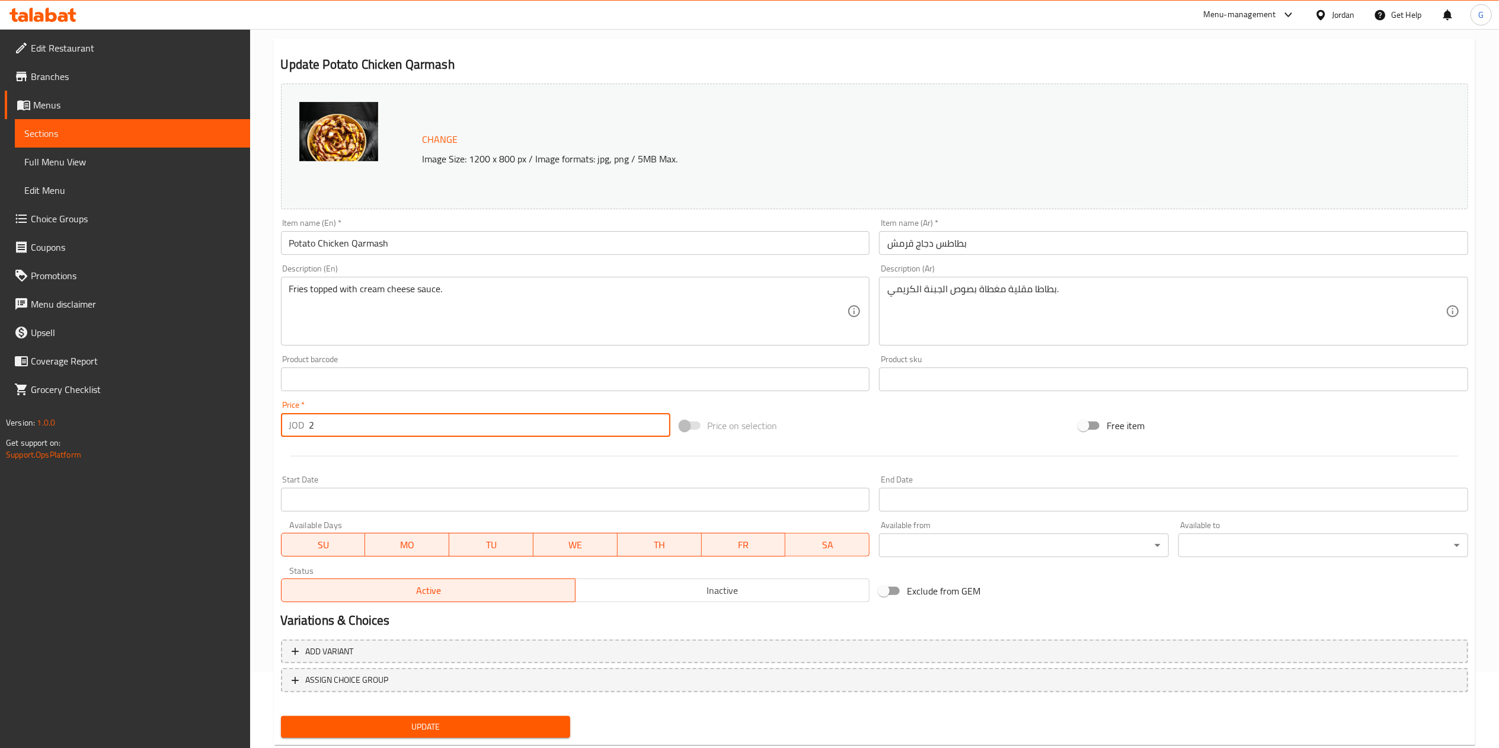
scroll to position [105, 0]
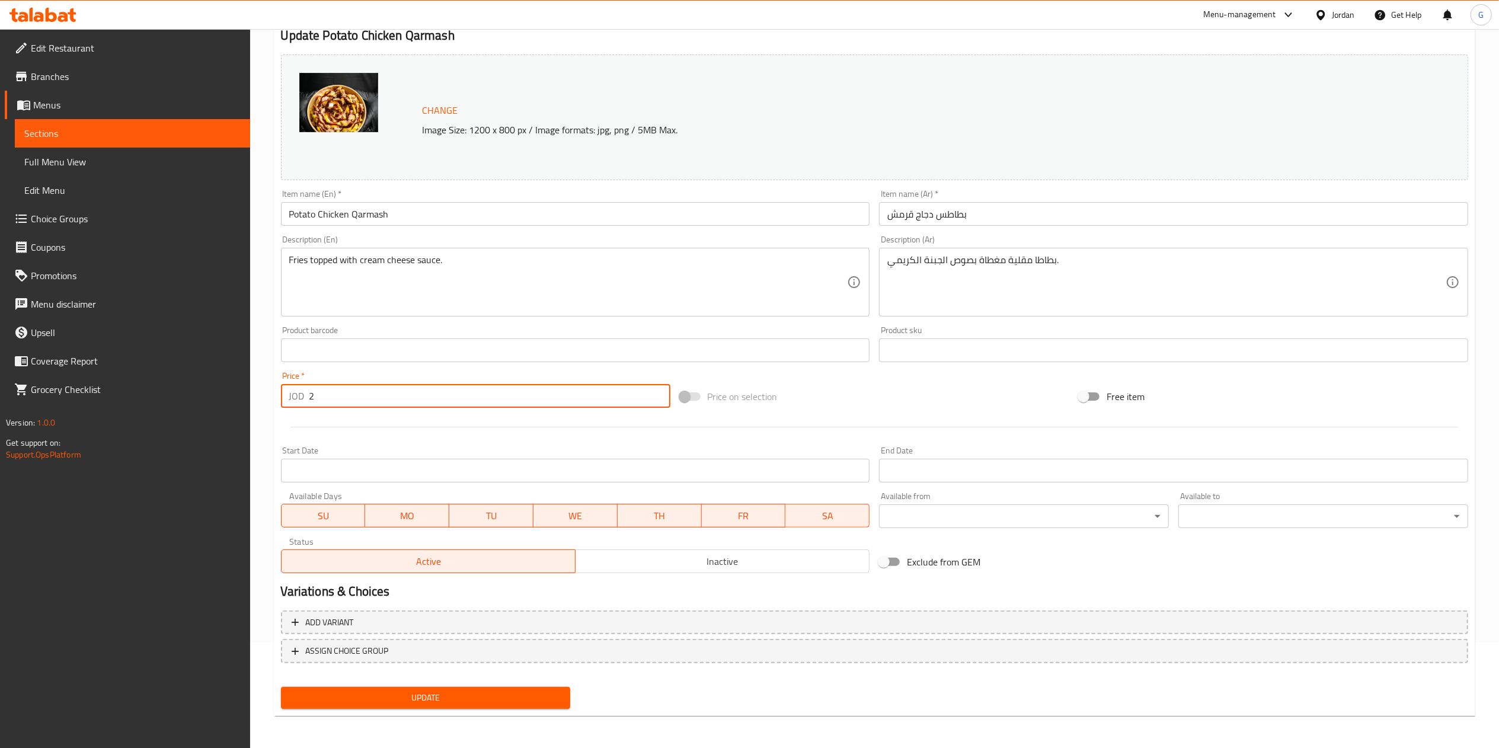
type input "2"
click at [482, 692] on span "Update" at bounding box center [425, 697] width 271 height 15
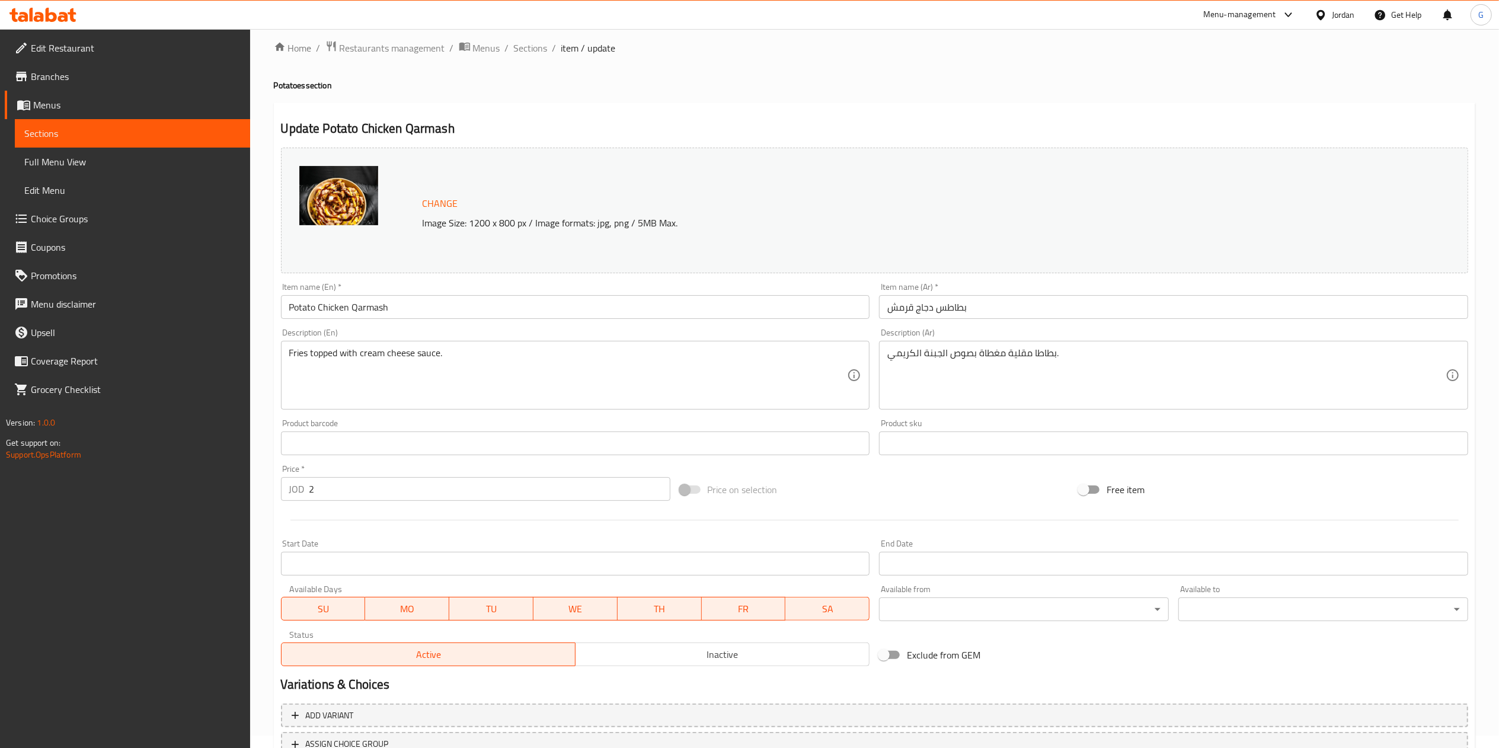
scroll to position [0, 0]
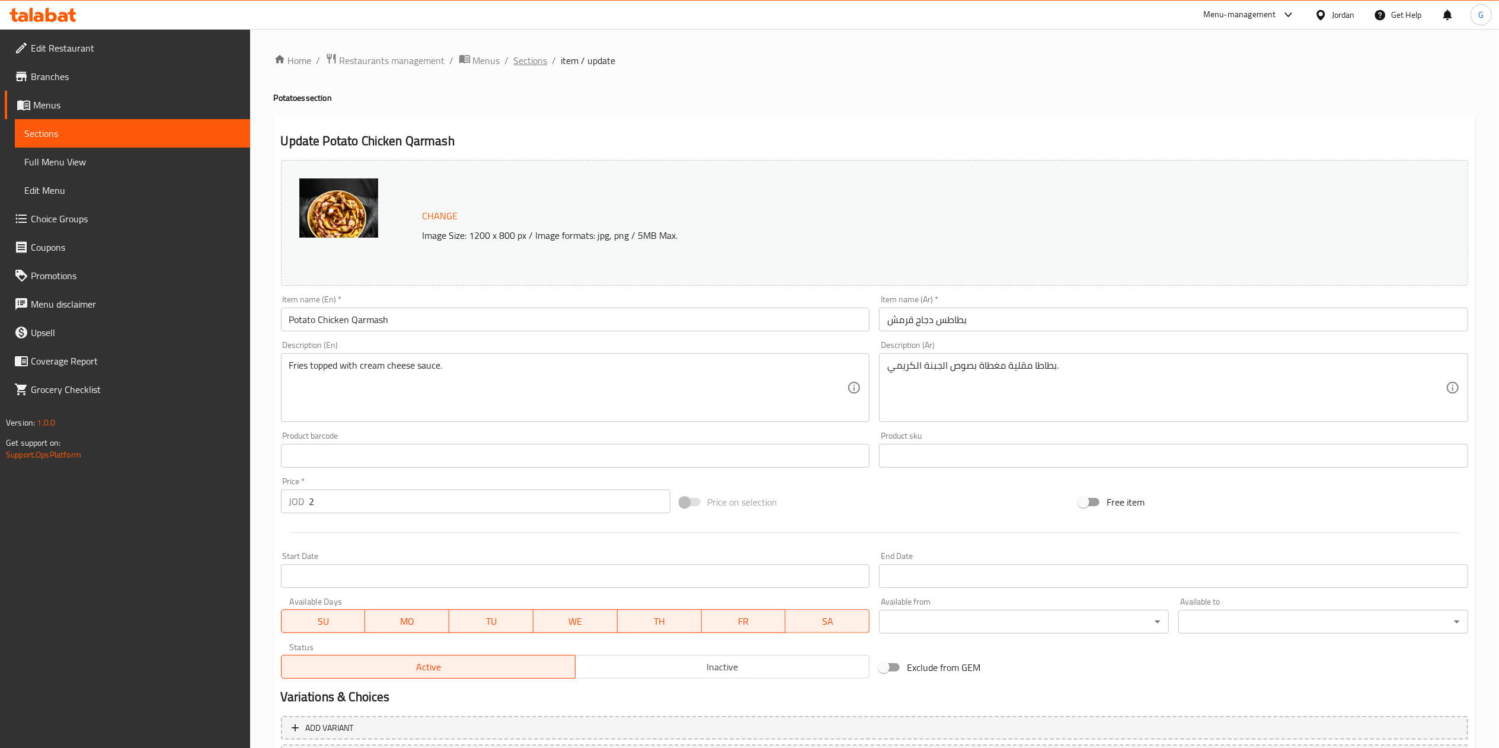
click at [526, 68] on span "Sections" at bounding box center [531, 60] width 34 height 14
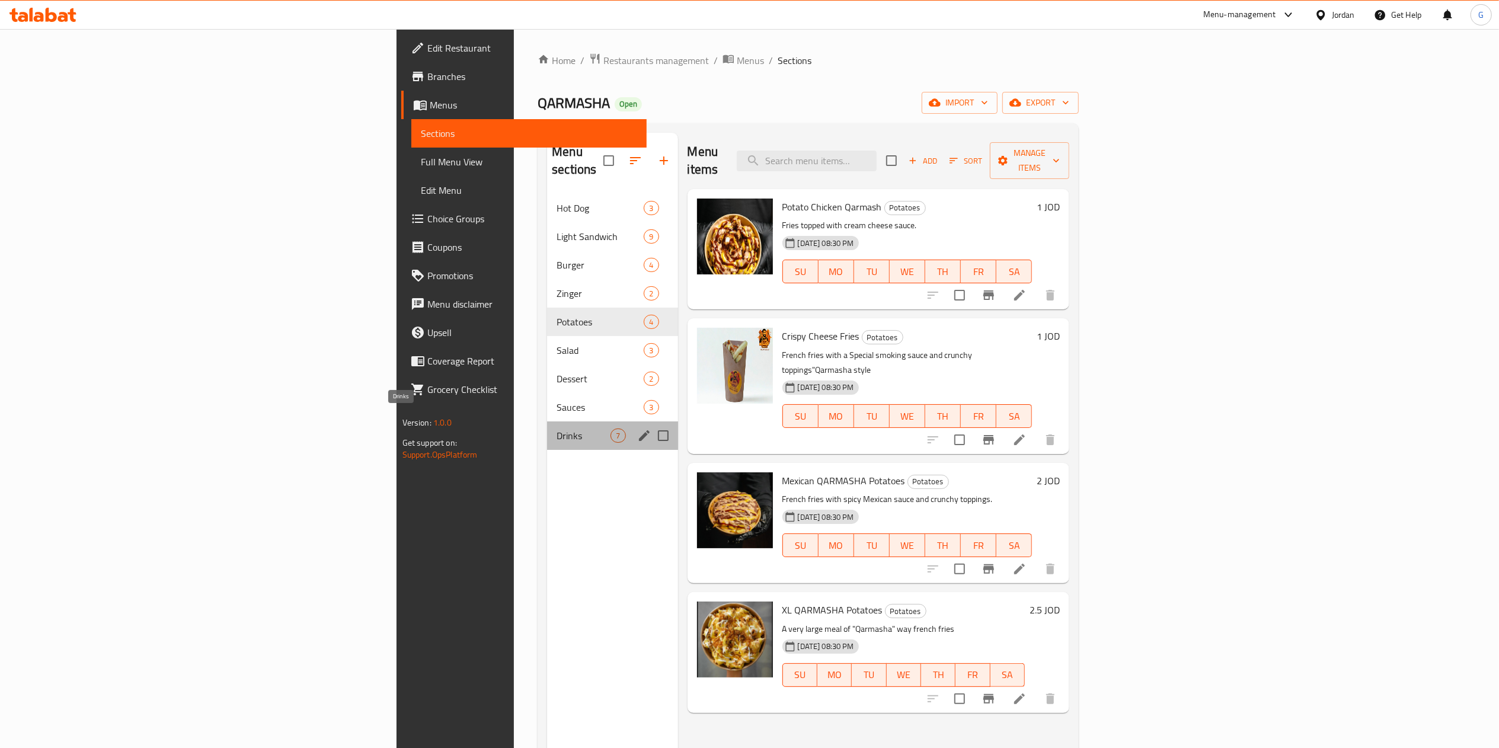
click at [557, 428] on span "Drinks" at bounding box center [584, 435] width 54 height 14
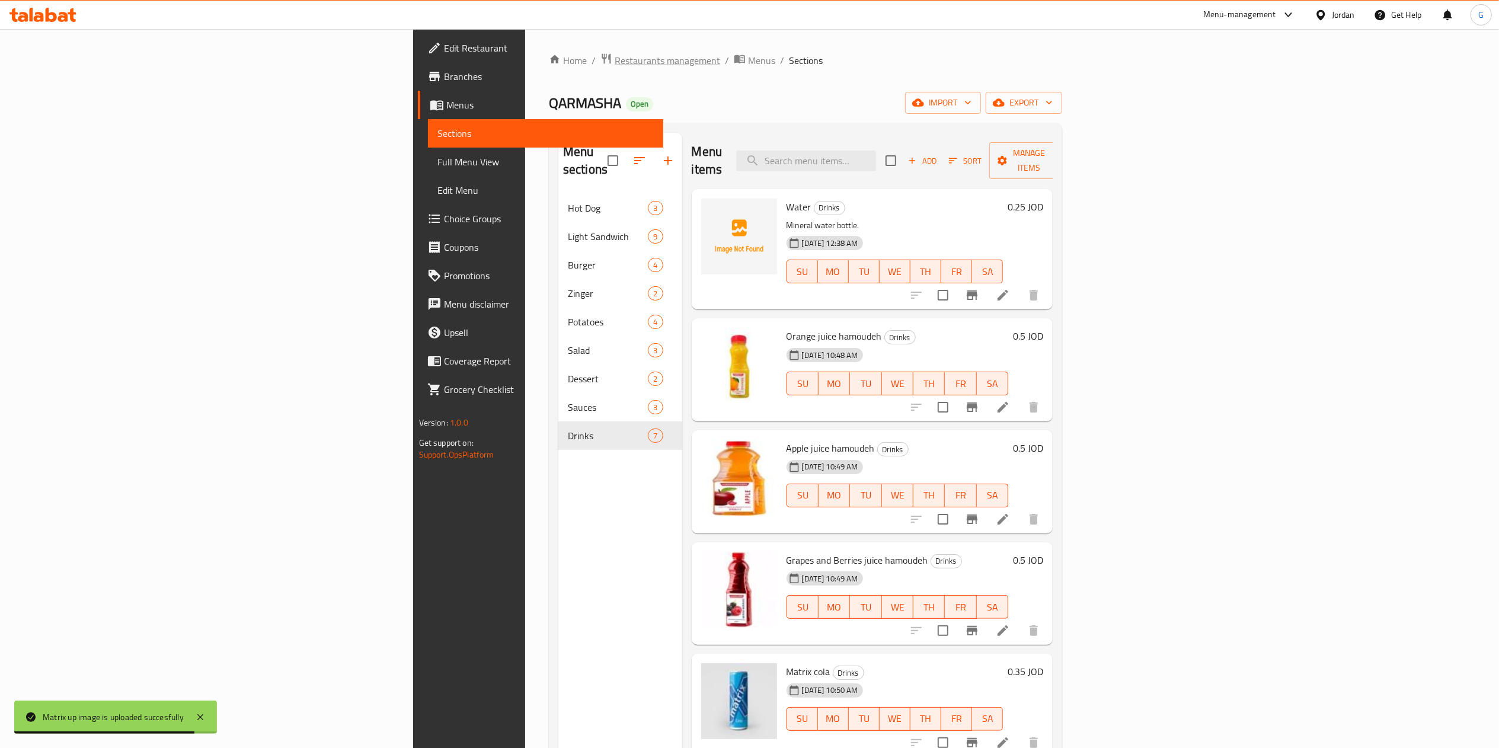
click at [615, 56] on span "Restaurants management" at bounding box center [667, 60] width 105 height 14
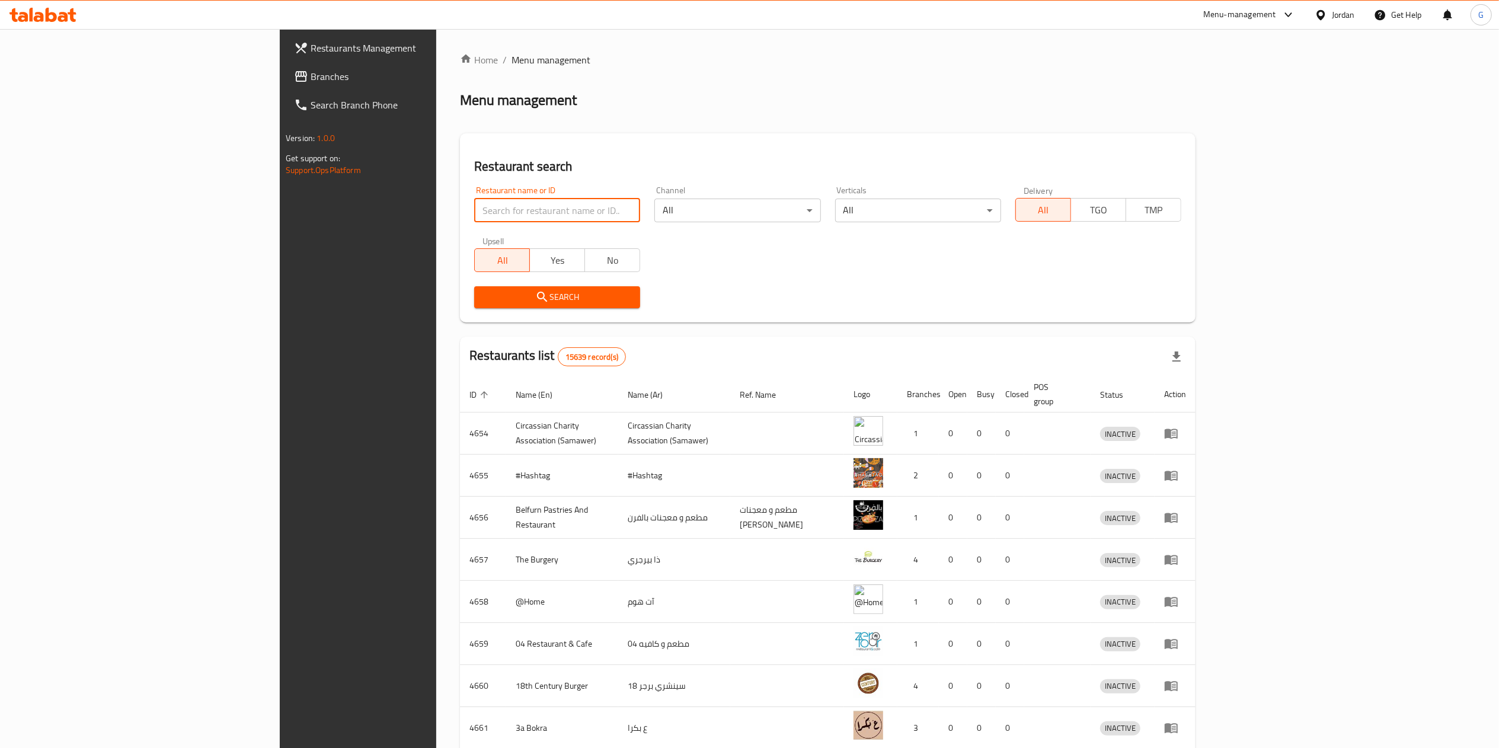
click at [474, 215] on input "search" at bounding box center [557, 211] width 166 height 24
type input "قرمشة"
click button "Search" at bounding box center [557, 297] width 166 height 22
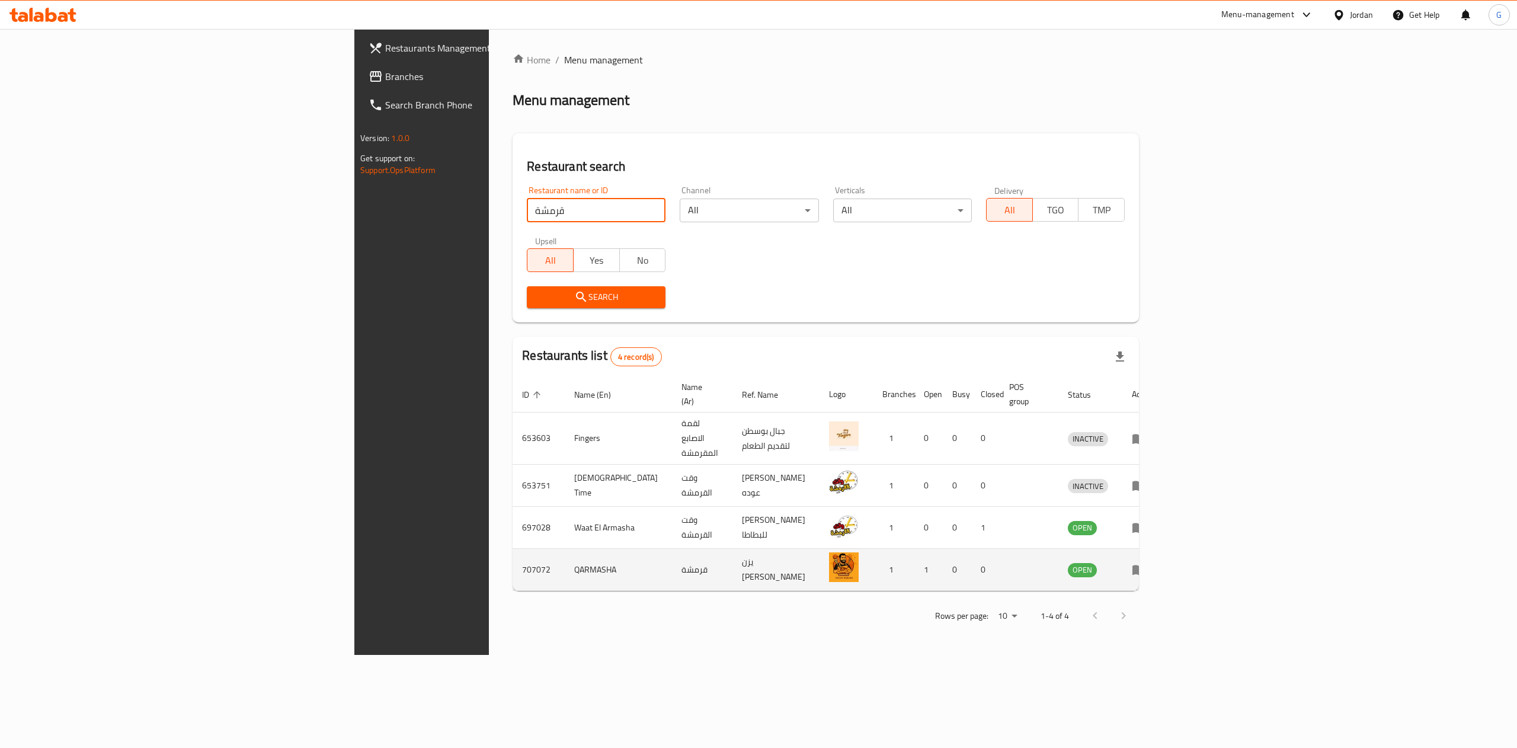
click at [513, 554] on td "707072" at bounding box center [539, 570] width 52 height 42
copy td "707072"
